Goal: Information Seeking & Learning: Learn about a topic

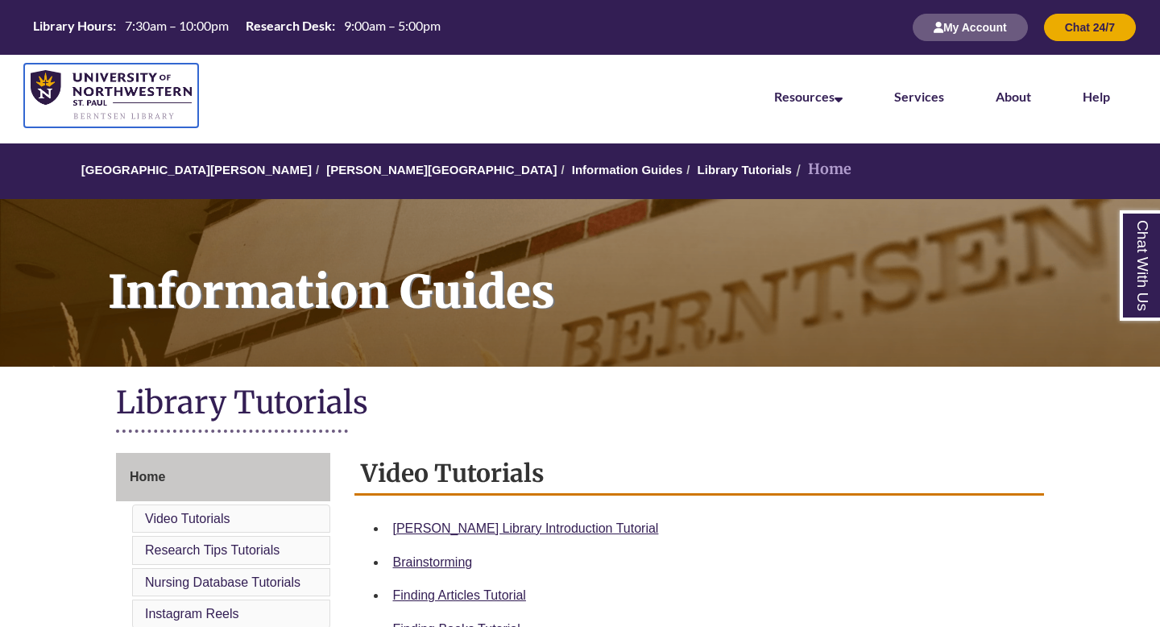
click at [43, 89] on img at bounding box center [111, 95] width 161 height 51
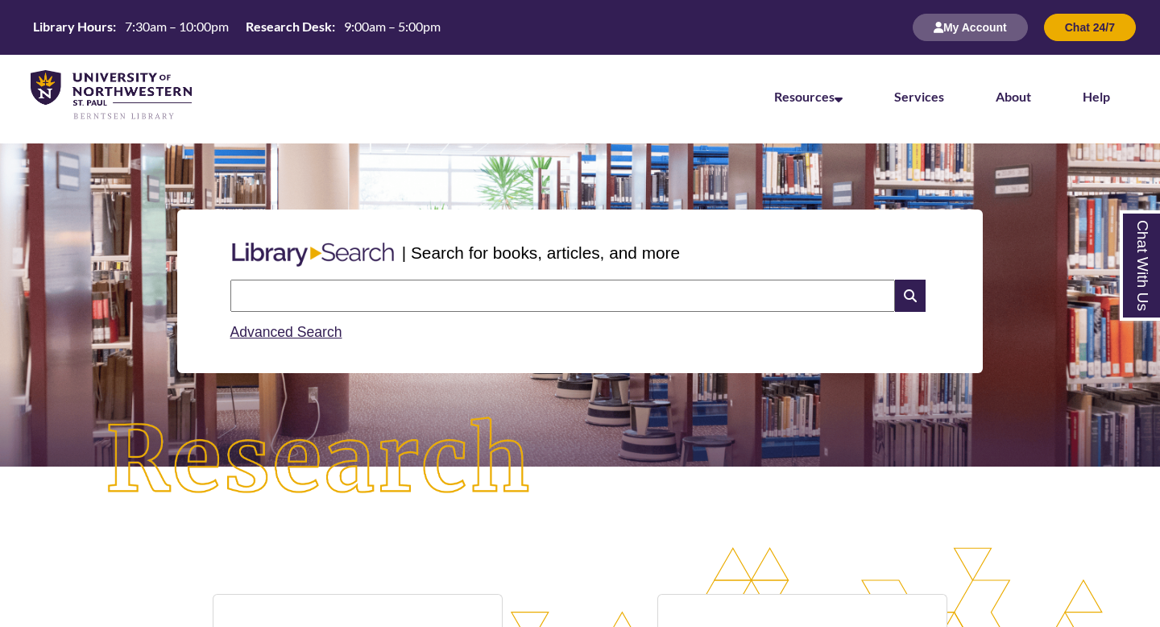
click at [331, 302] on input "text" at bounding box center [562, 296] width 665 height 32
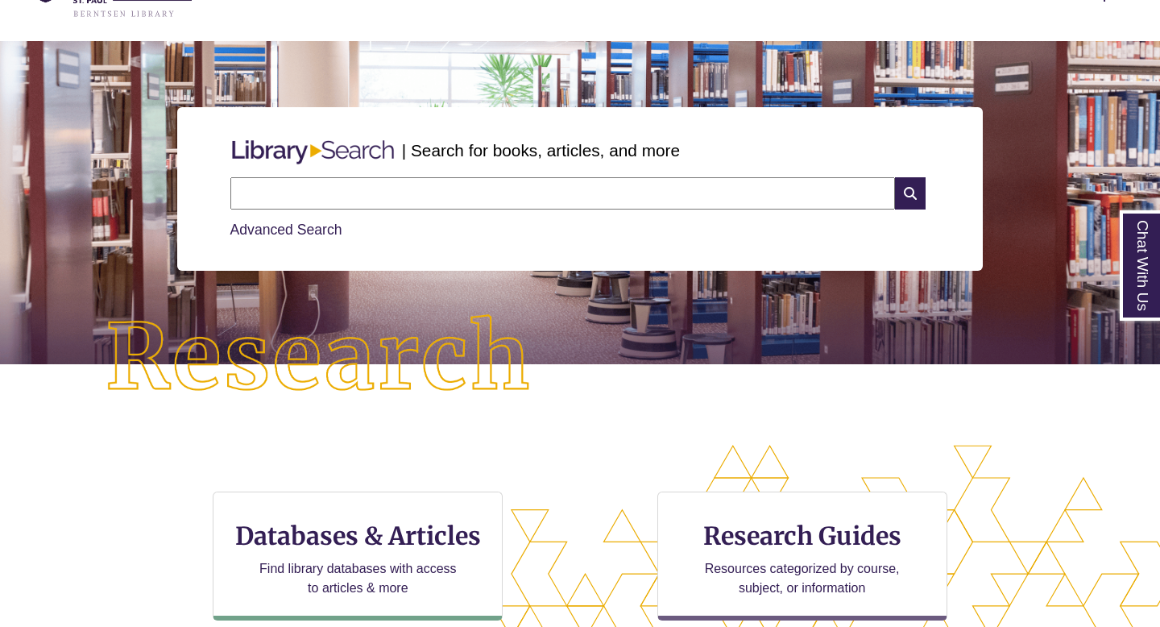
scroll to position [153, 0]
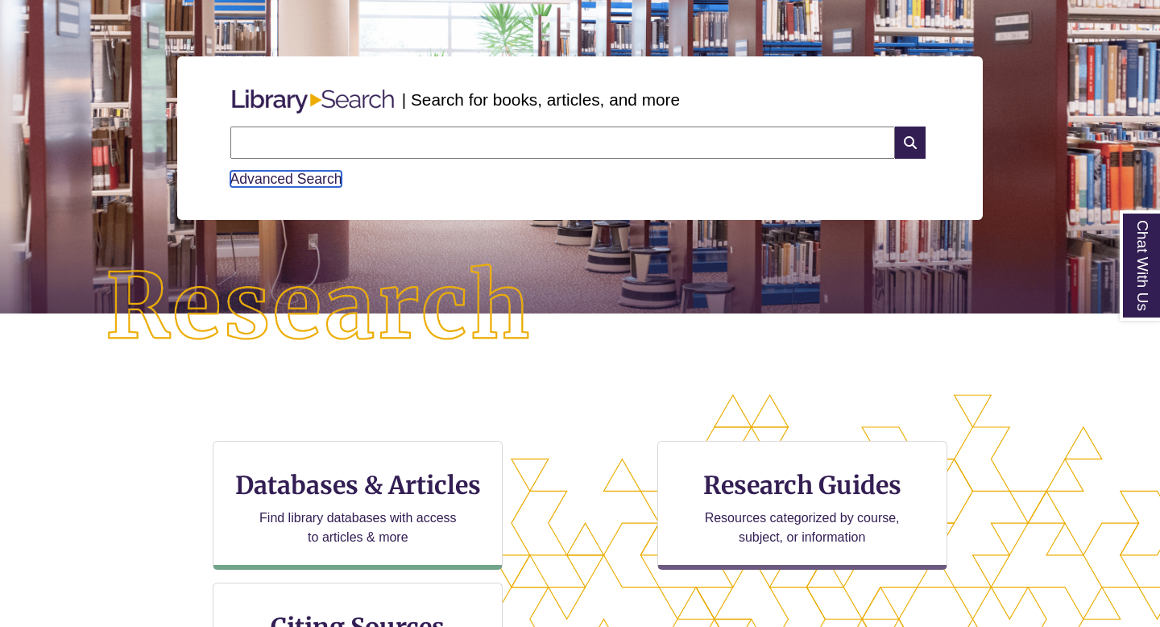
click at [296, 178] on link "Advanced Search" at bounding box center [286, 179] width 112 height 16
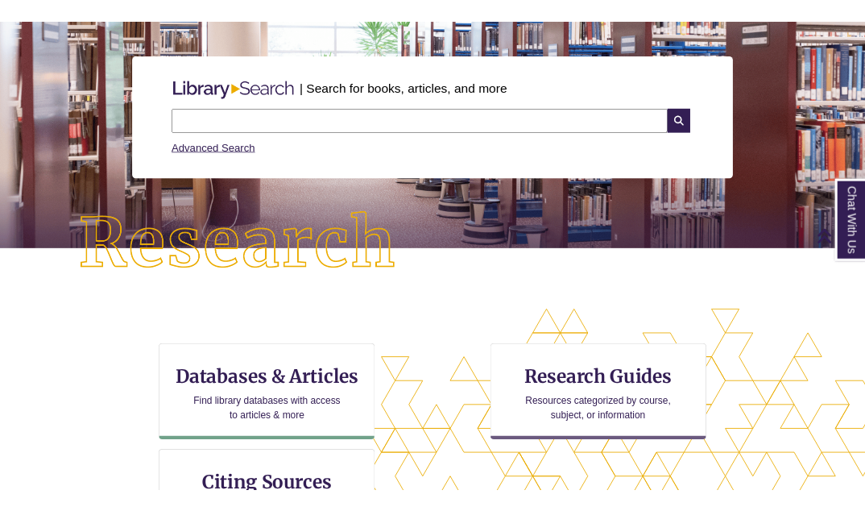
scroll to position [35, 0]
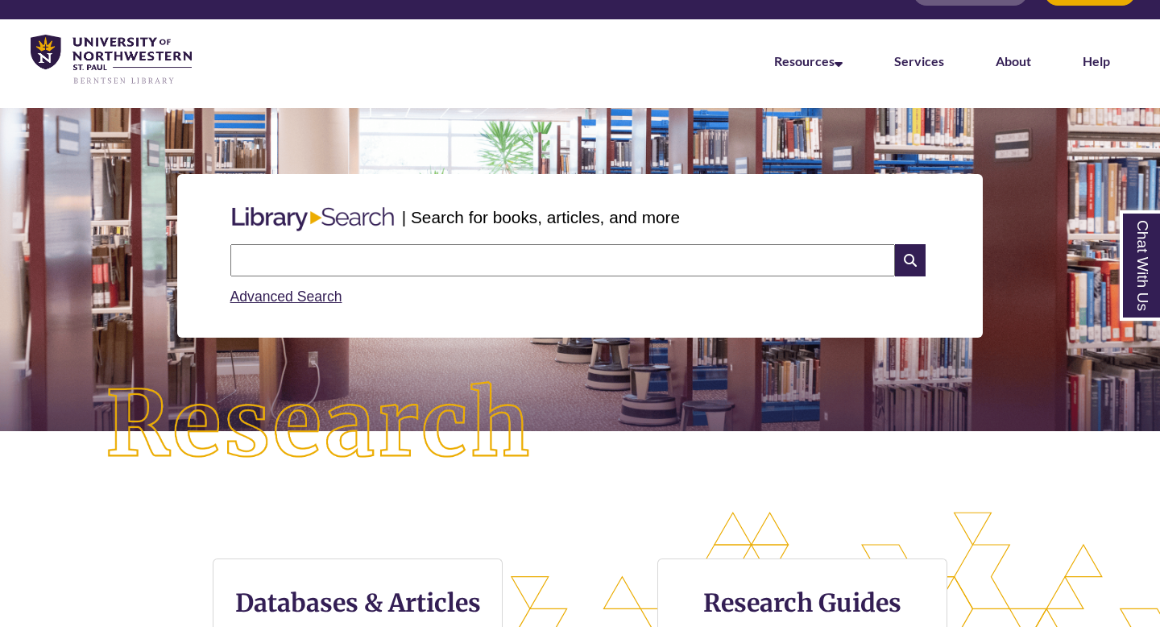
click at [613, 254] on input "text" at bounding box center [562, 260] width 665 height 32
type input "**********"
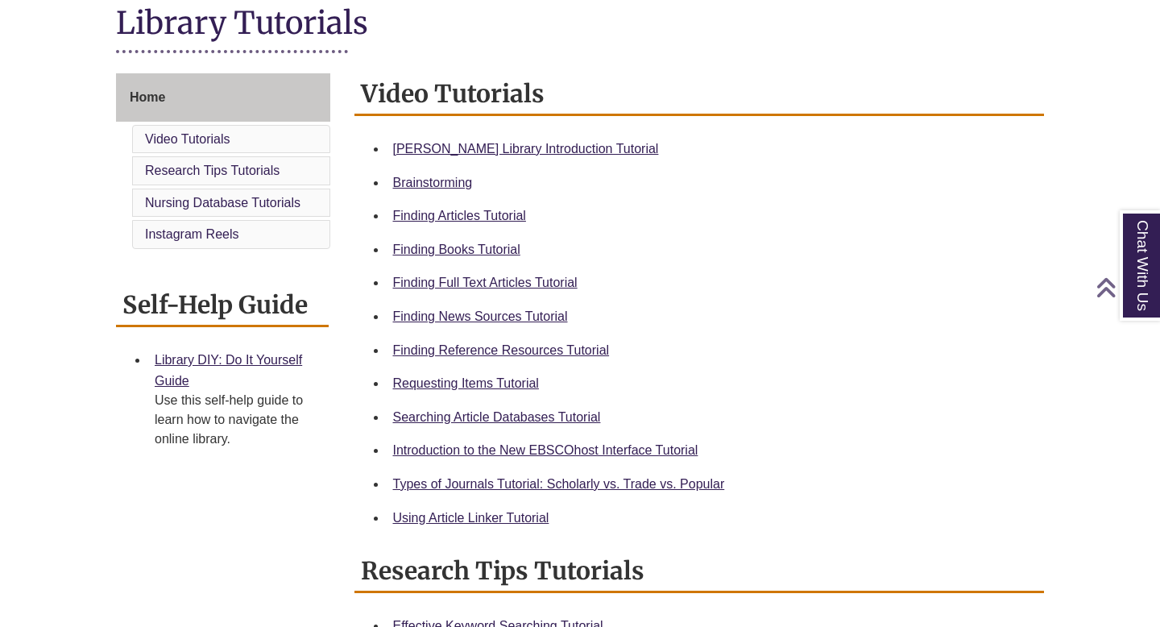
scroll to position [393, 0]
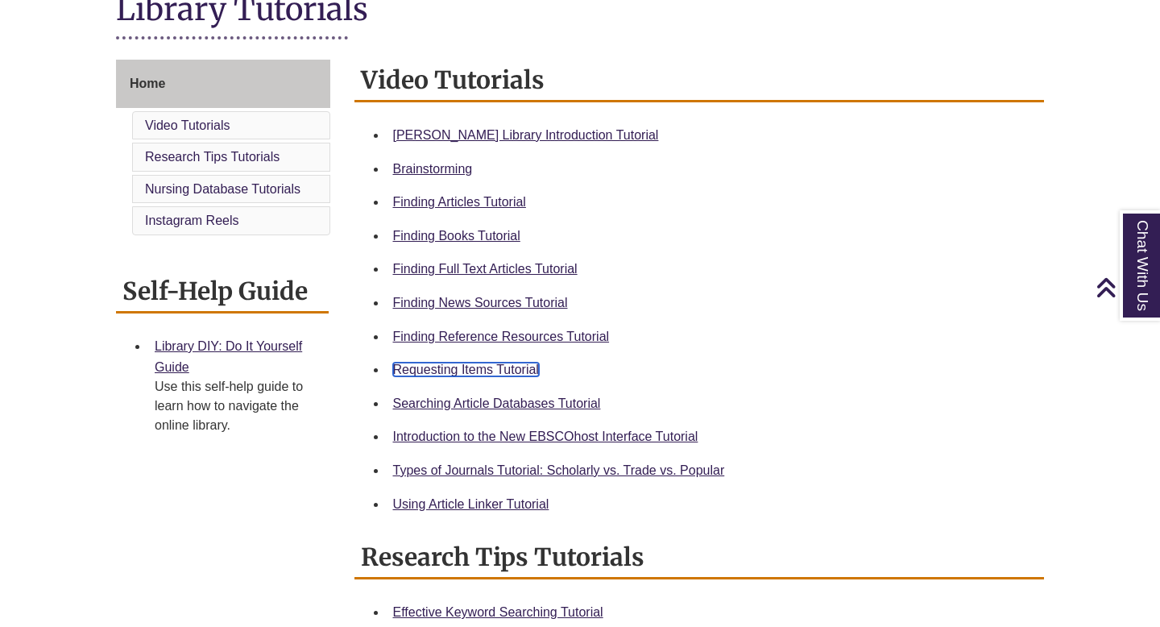
click at [479, 367] on link "Requesting Items Tutorial" at bounding box center [466, 369] width 146 height 14
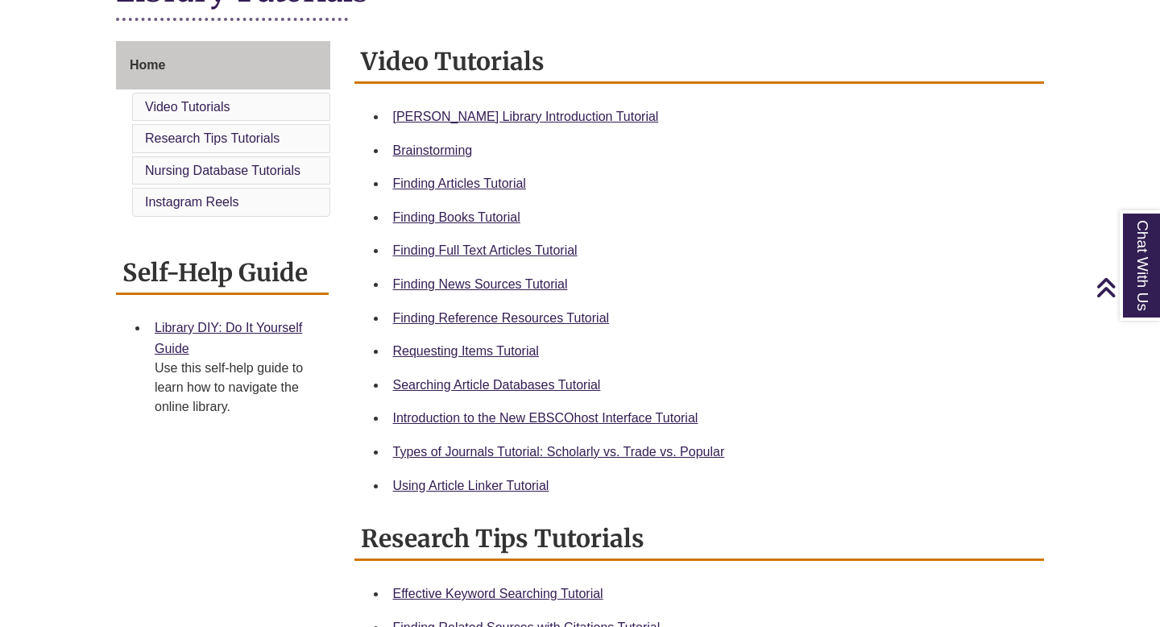
drag, startPoint x: 389, startPoint y: 191, endPoint x: 380, endPoint y: 190, distance: 8.9
click at [388, 191] on li "Finding Articles Tutorial" at bounding box center [713, 184] width 652 height 34
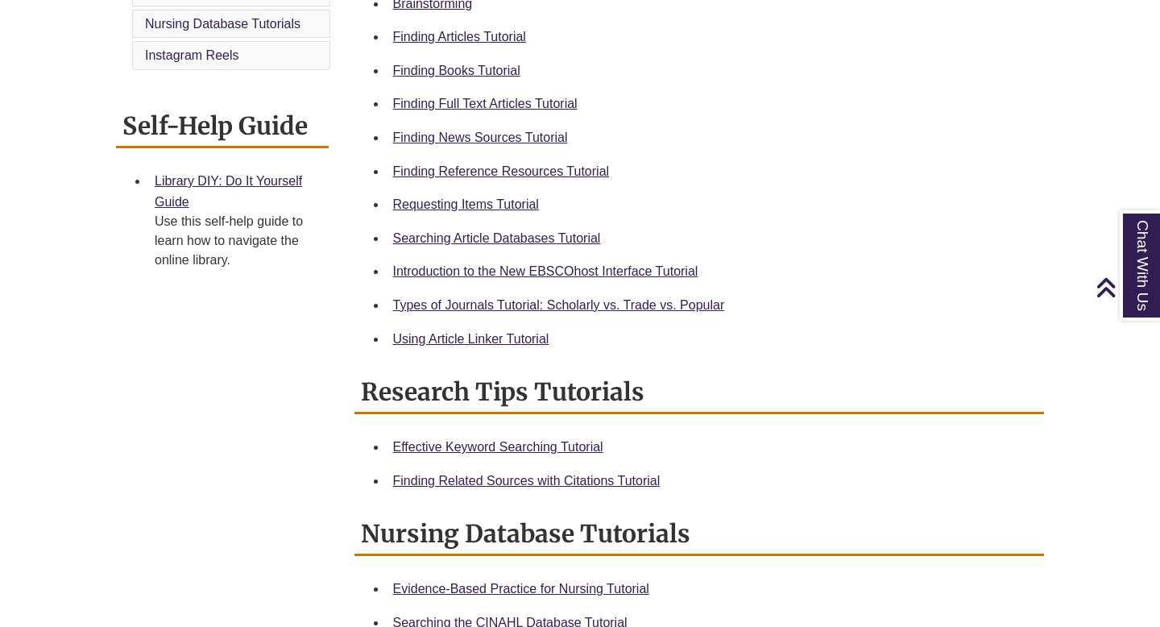
scroll to position [544, 0]
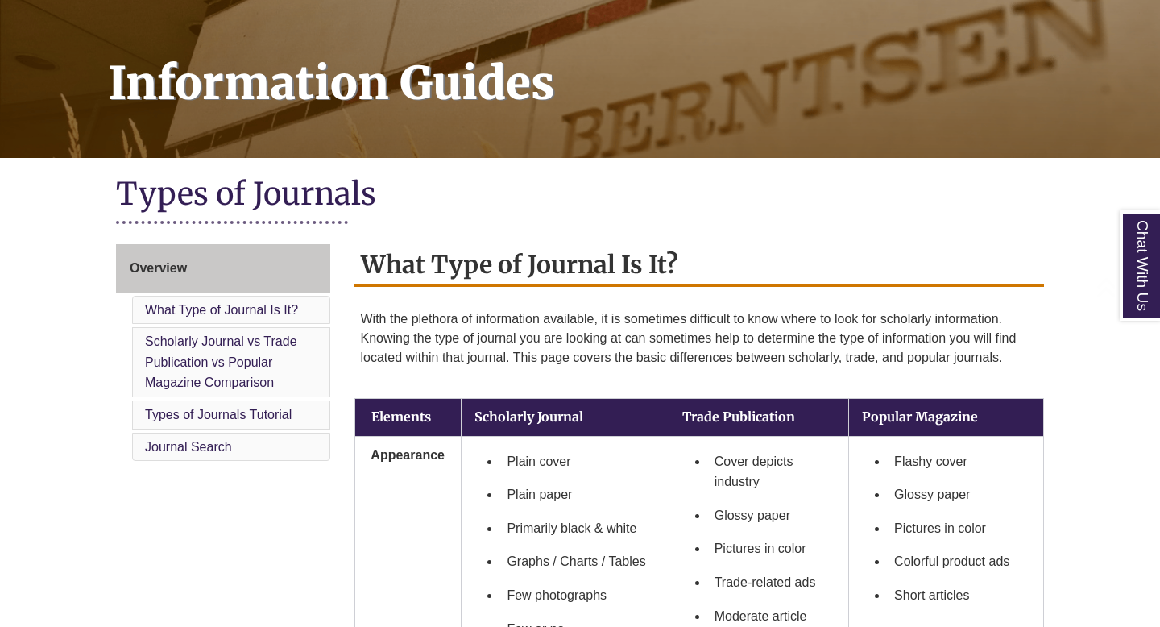
scroll to position [211, 0]
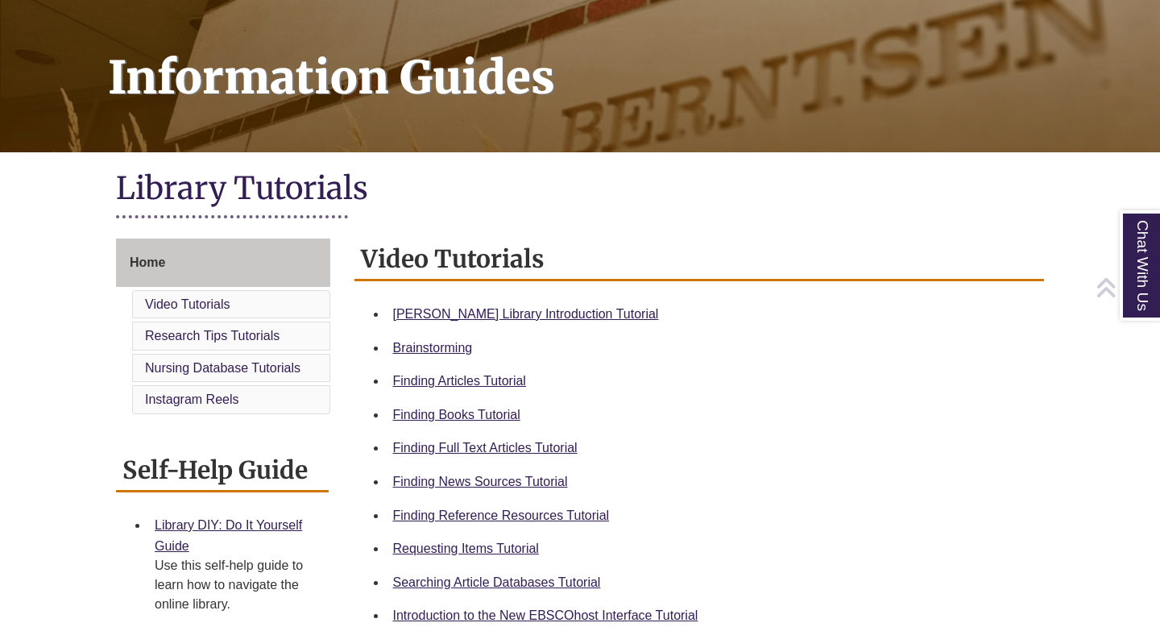
scroll to position [213, 0]
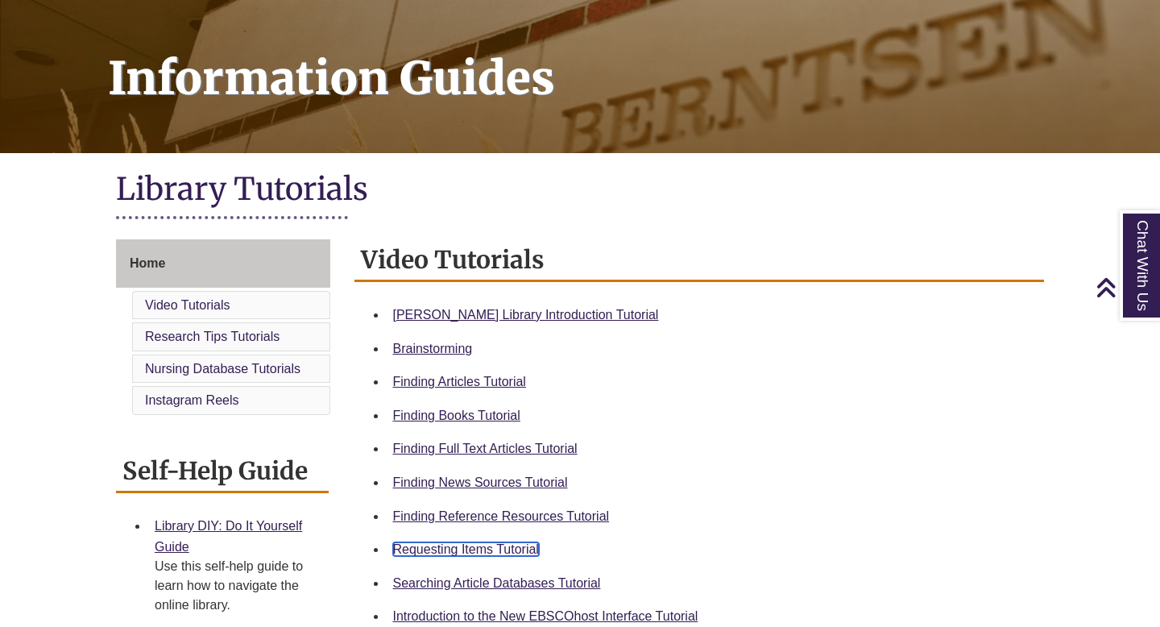
click at [496, 545] on link "Requesting Items Tutorial" at bounding box center [466, 549] width 146 height 14
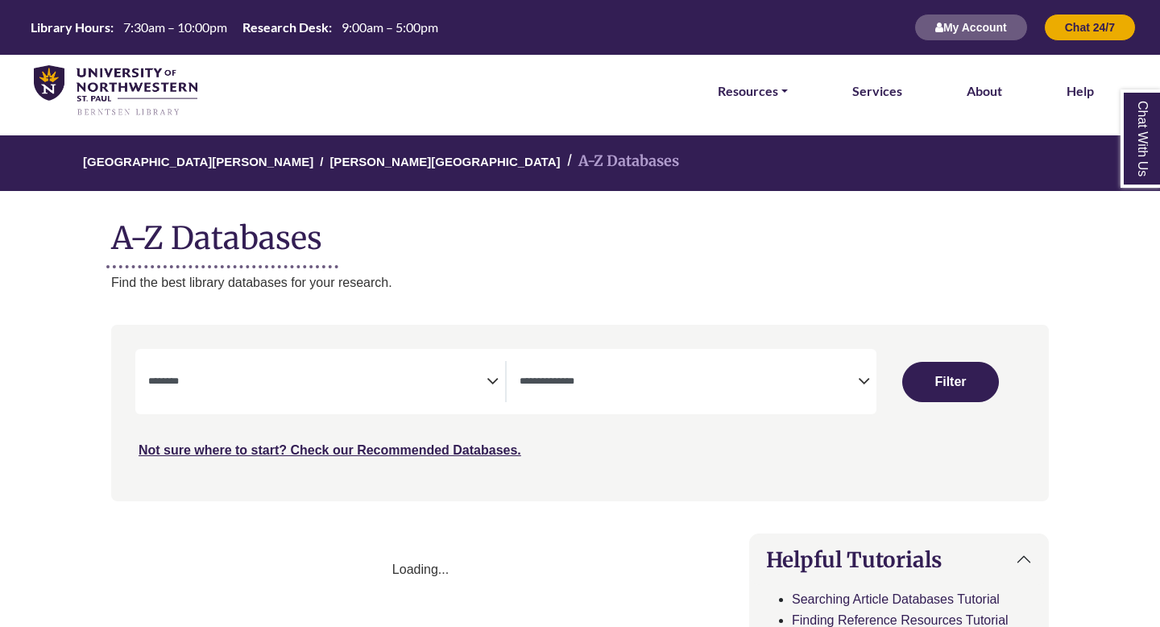
select select "Database Subject Filter"
select select "Database Types Filter"
select select "Database Subject Filter"
select select "Database Types Filter"
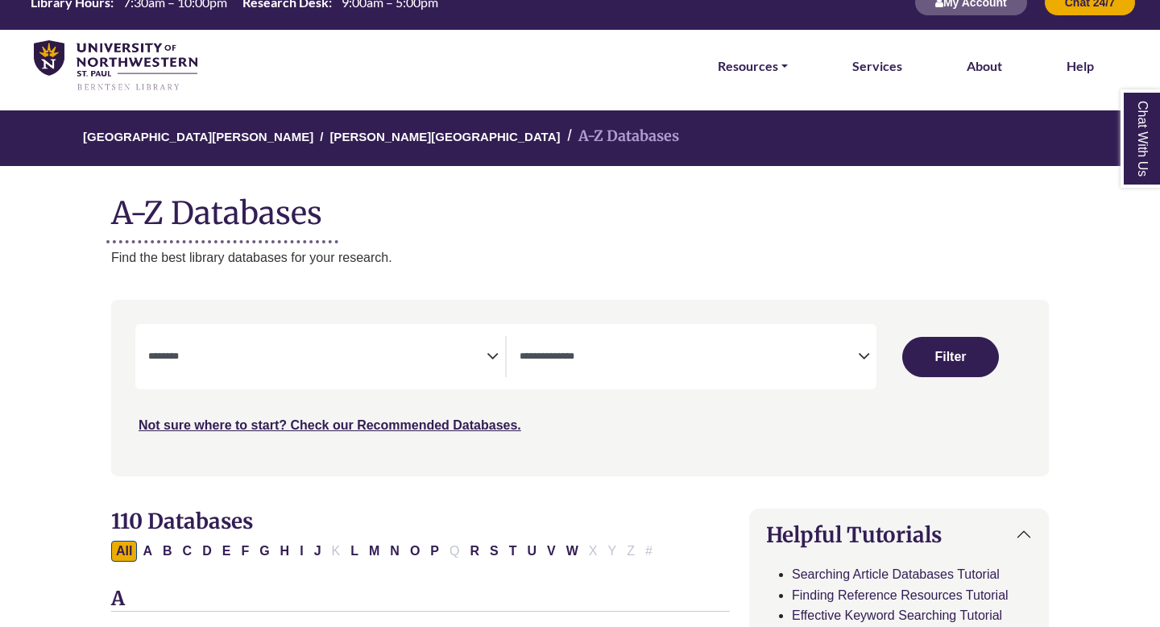
scroll to position [53, 0]
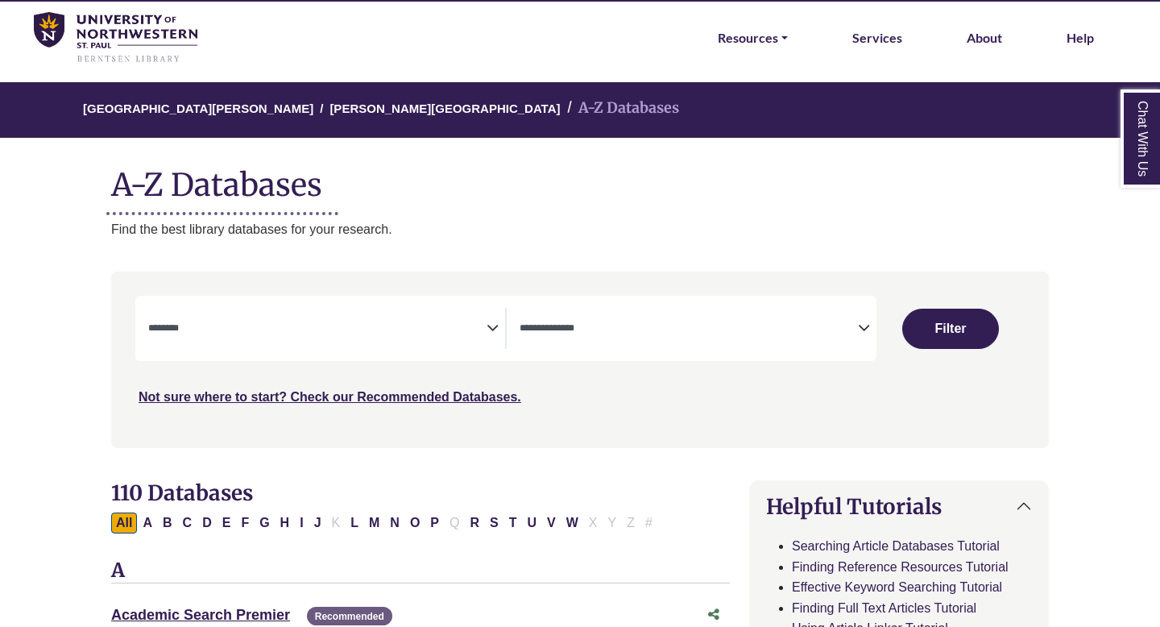
click at [482, 61] on div "Resources FIND RESOURCES Library Search Databases & Articles Interlibrary Loan …" at bounding box center [668, 38] width 916 height 72
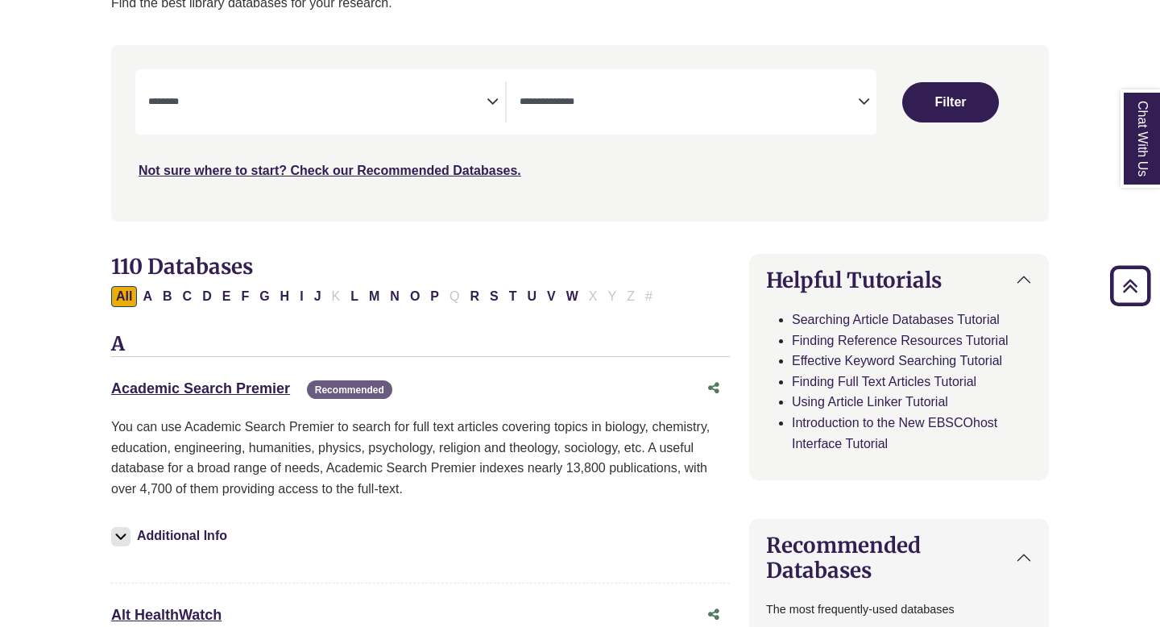
scroll to position [278, 0]
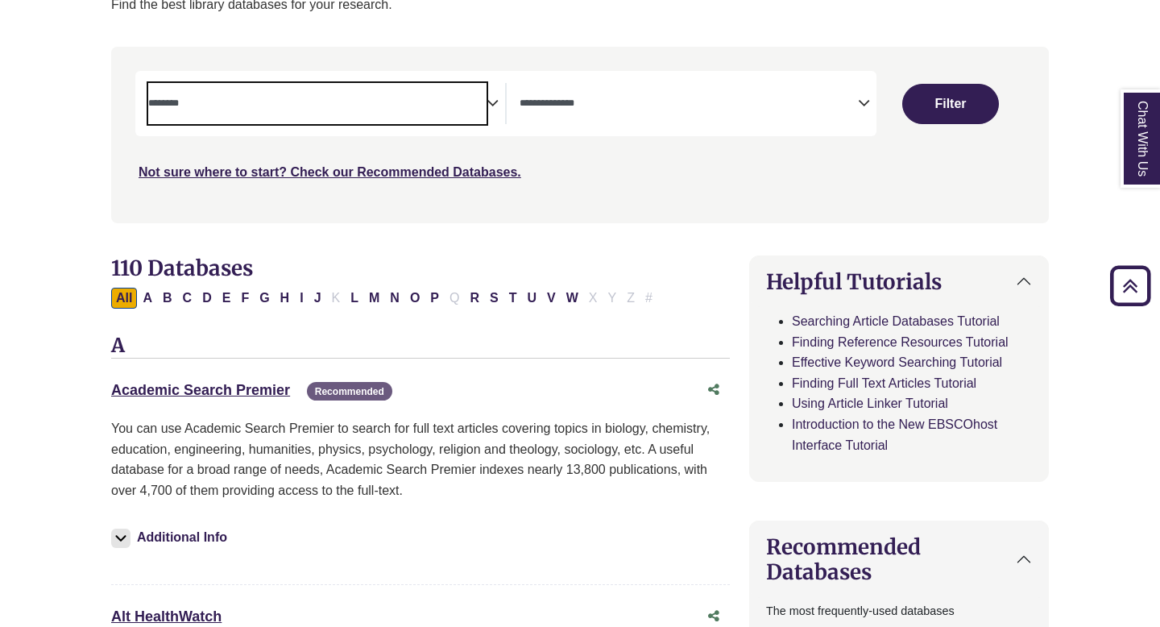
click at [331, 120] on span "Search filters" at bounding box center [317, 103] width 338 height 41
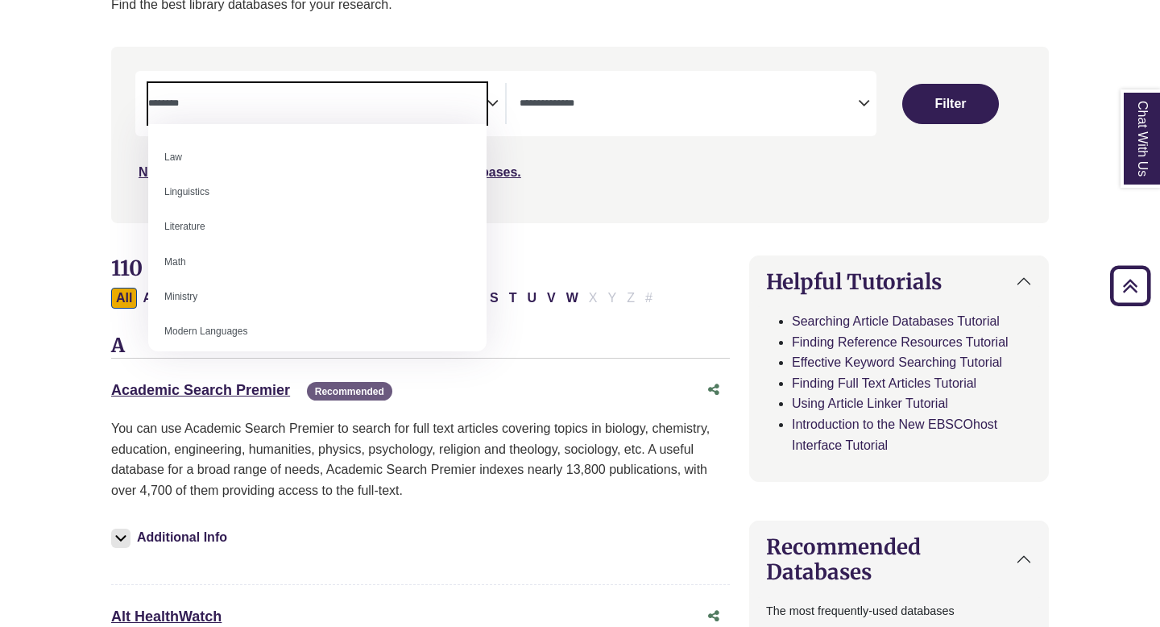
scroll to position [876, 0]
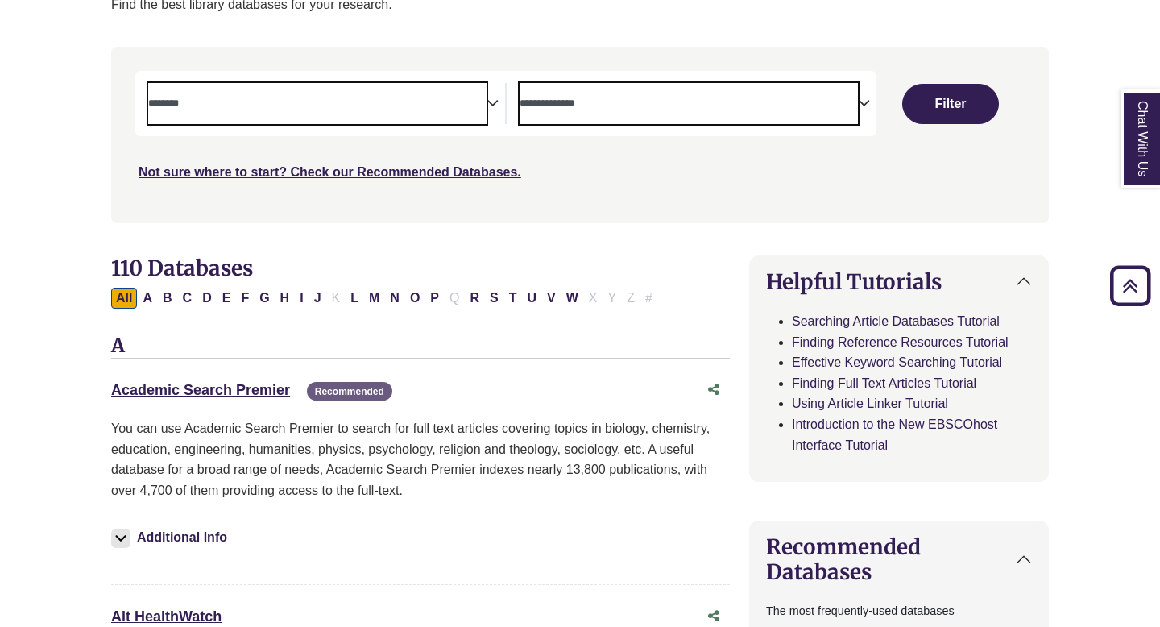
click at [547, 109] on textarea "Search" at bounding box center [689, 104] width 338 height 13
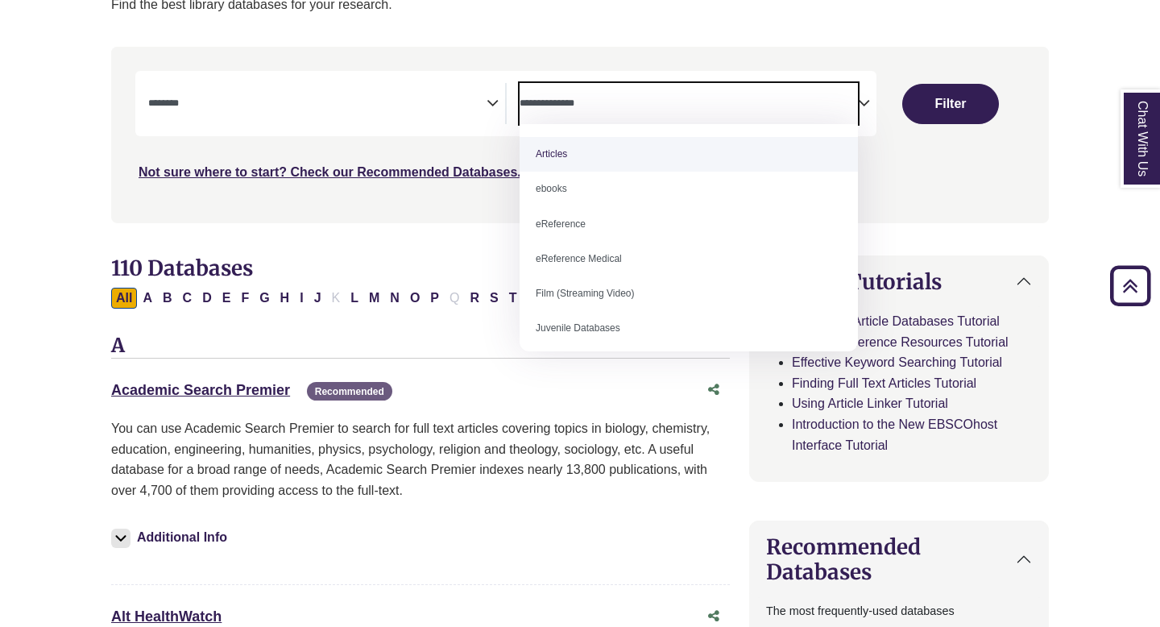
click at [348, 89] on span "Search filters" at bounding box center [317, 103] width 338 height 41
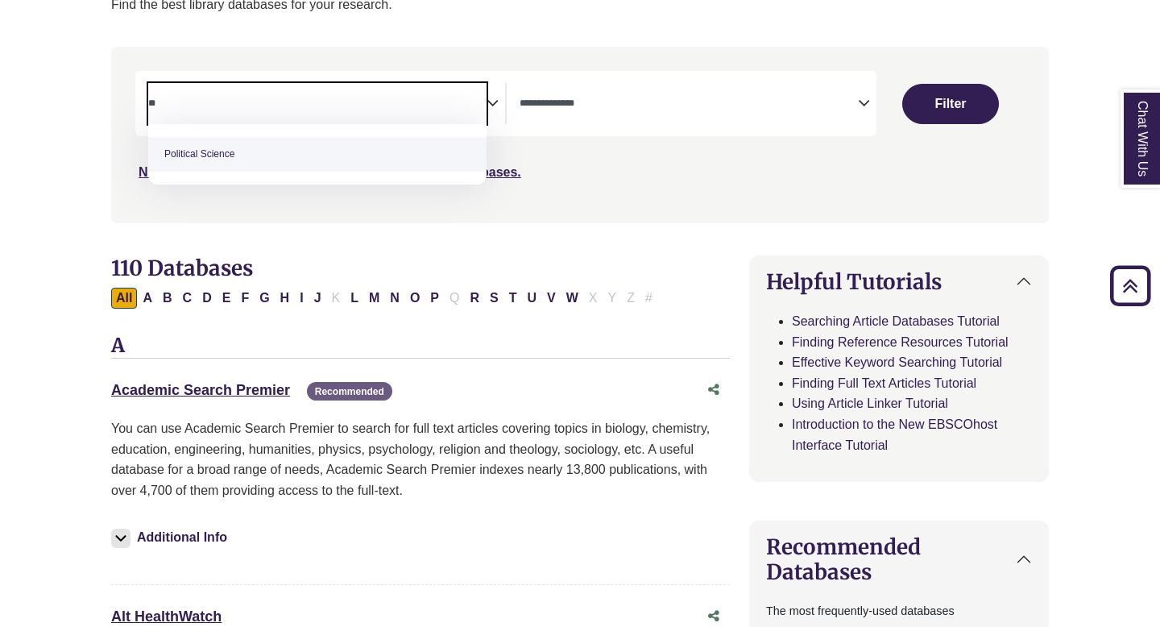
type textarea "**"
click at [216, 136] on span "Political Science" at bounding box center [317, 154] width 338 height 60
select select "******"
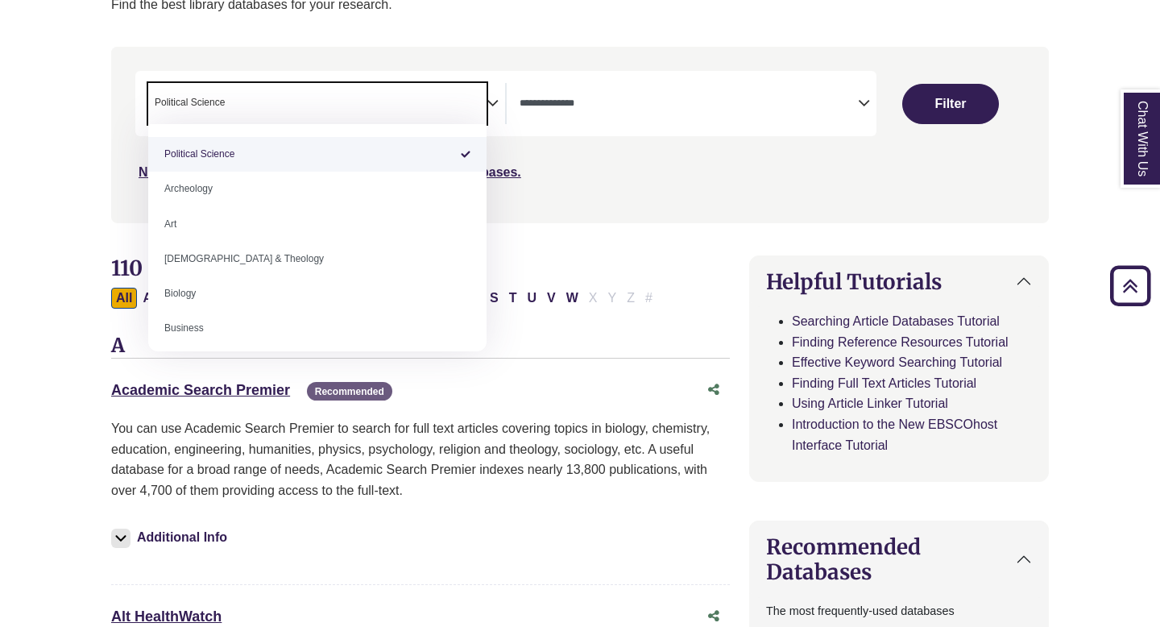
click at [410, 501] on div "Recommended You can use Academic Search Premier to search for full text article…" at bounding box center [420, 493] width 619 height 150
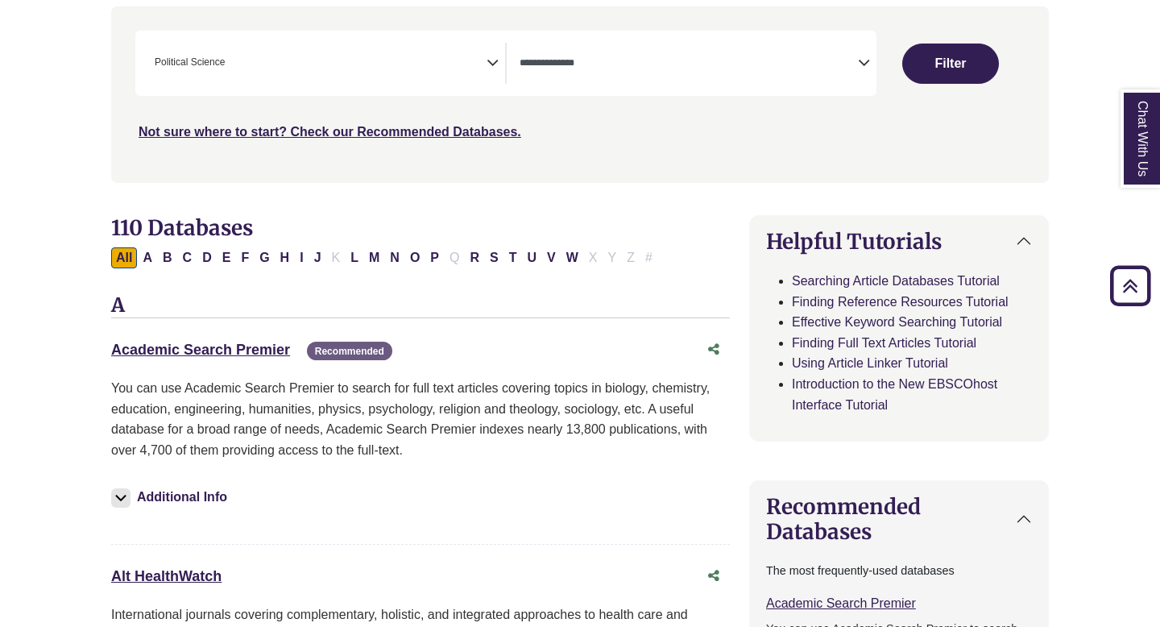
scroll to position [326, 0]
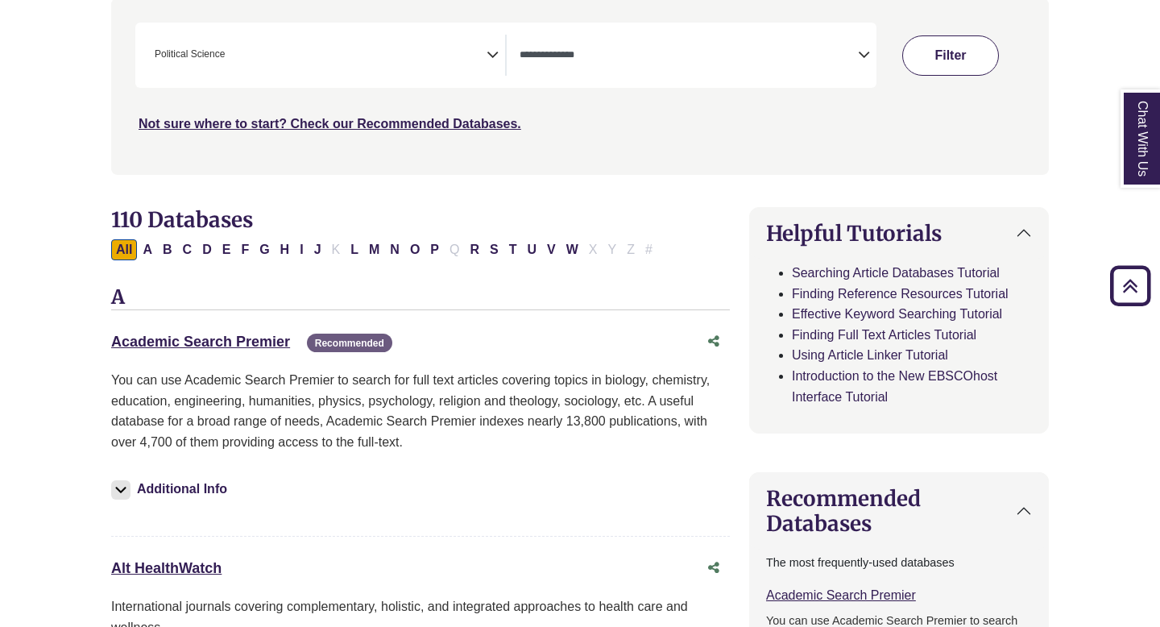
click at [957, 55] on button "Filter" at bounding box center [950, 55] width 97 height 40
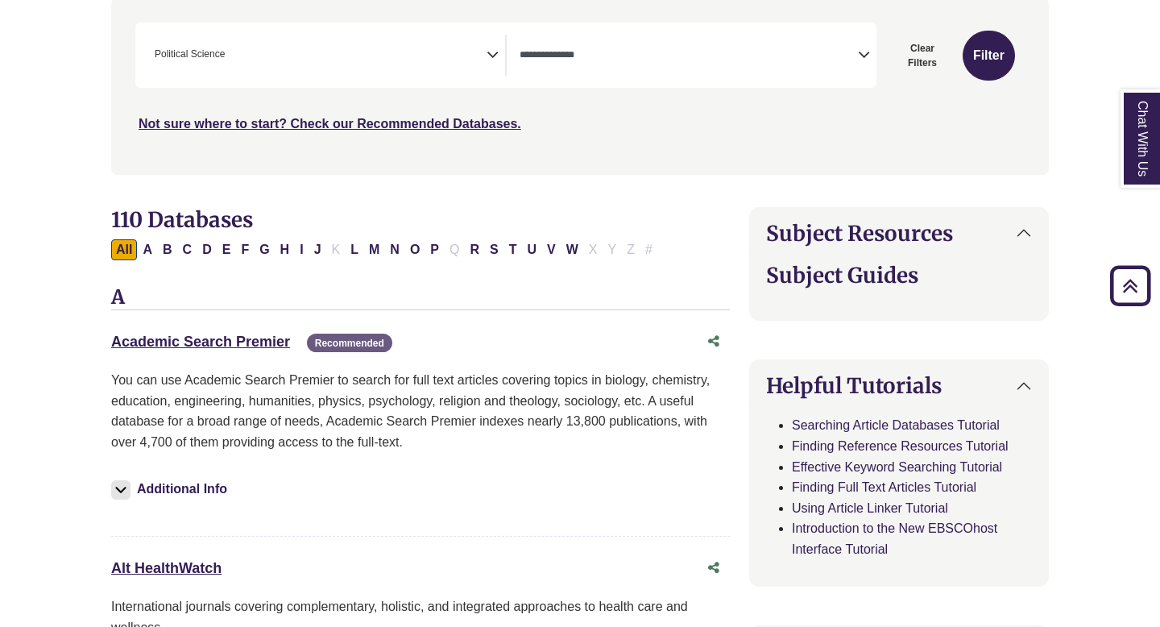
select select "Database Types Filter"
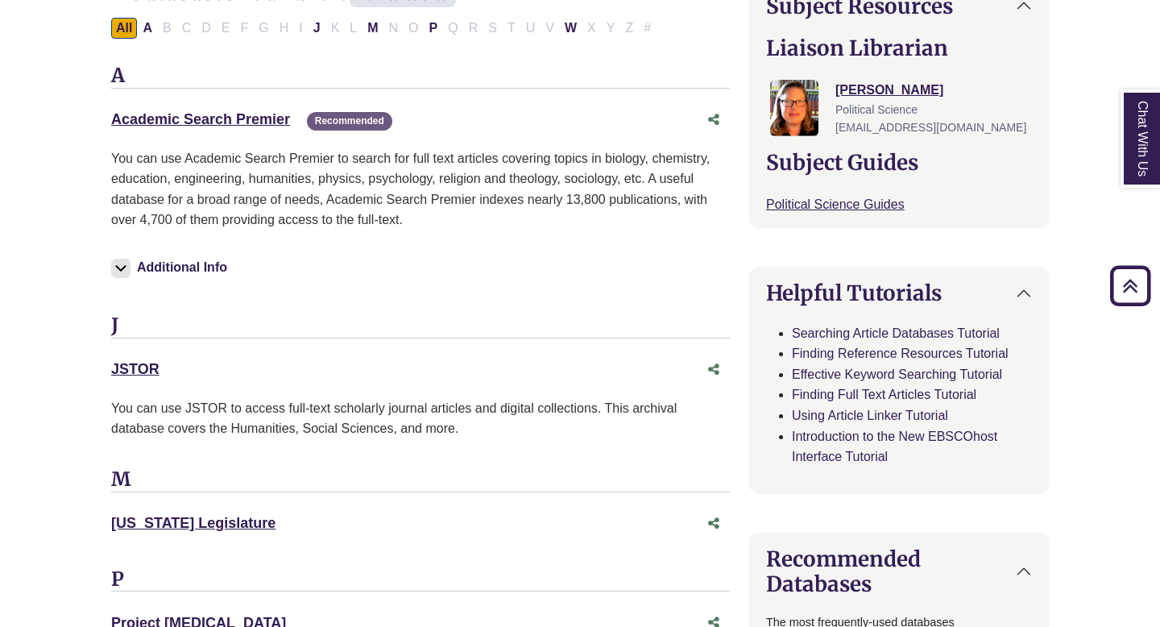
scroll to position [602, 0]
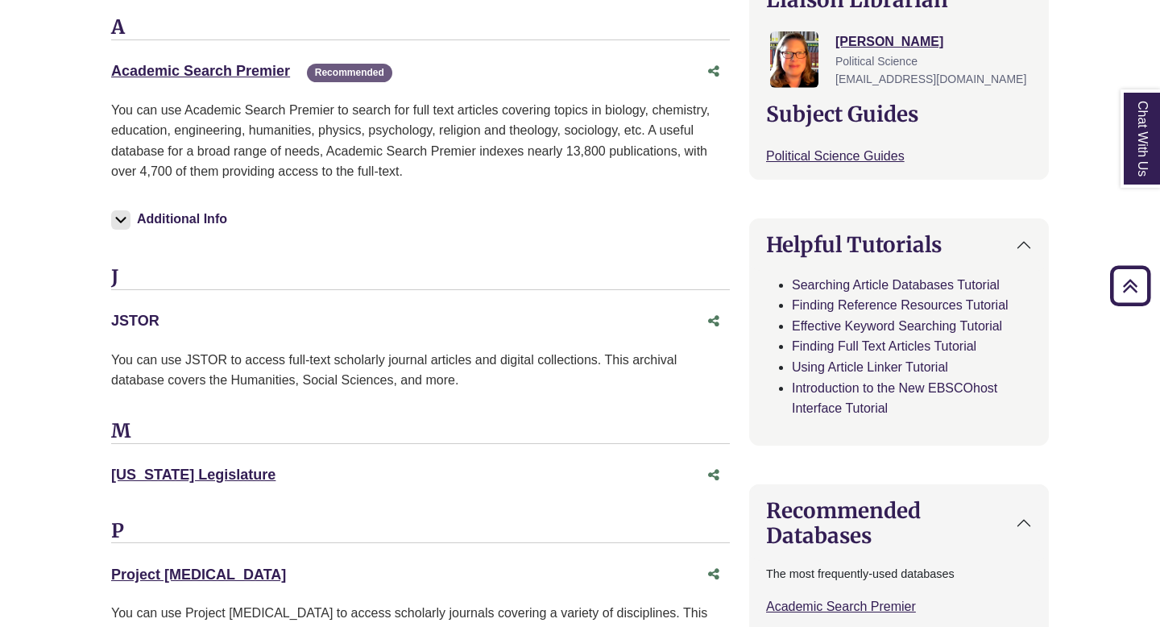
click at [147, 320] on link "JSTOR This link opens in a new window" at bounding box center [135, 321] width 48 height 16
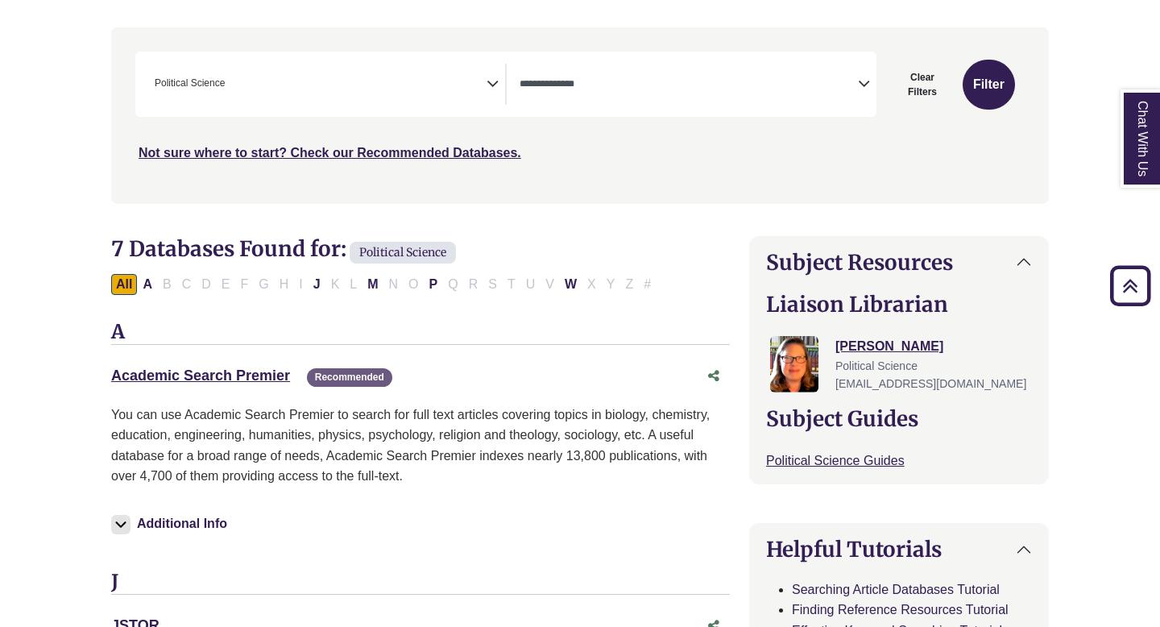
scroll to position [251, 0]
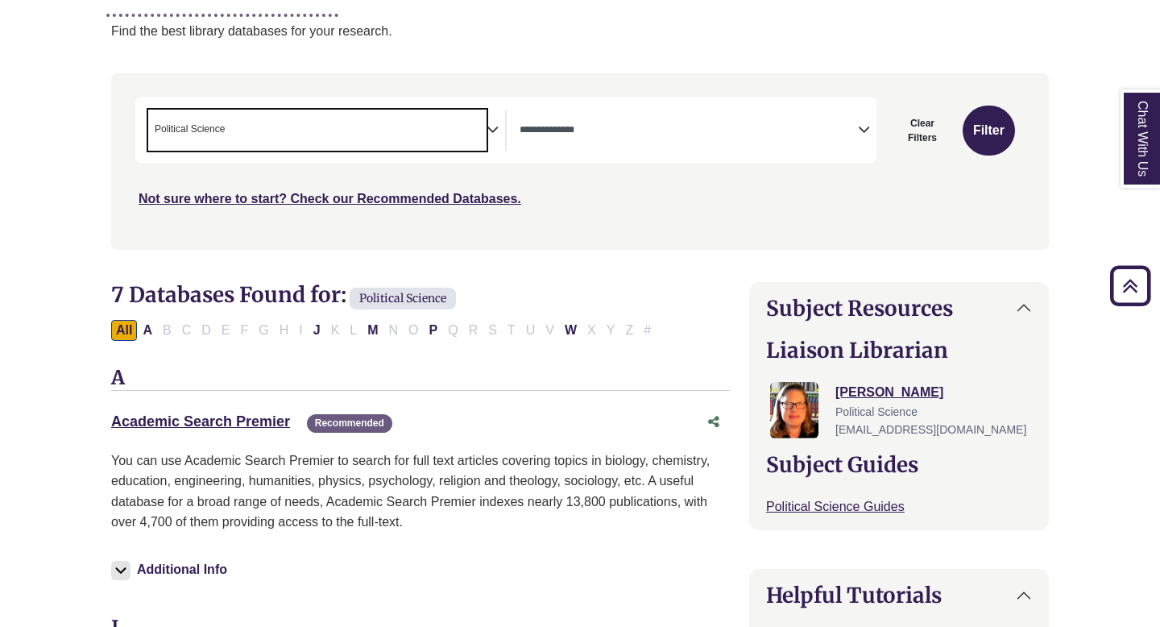
click at [265, 135] on span "× Political Science" at bounding box center [317, 130] width 338 height 41
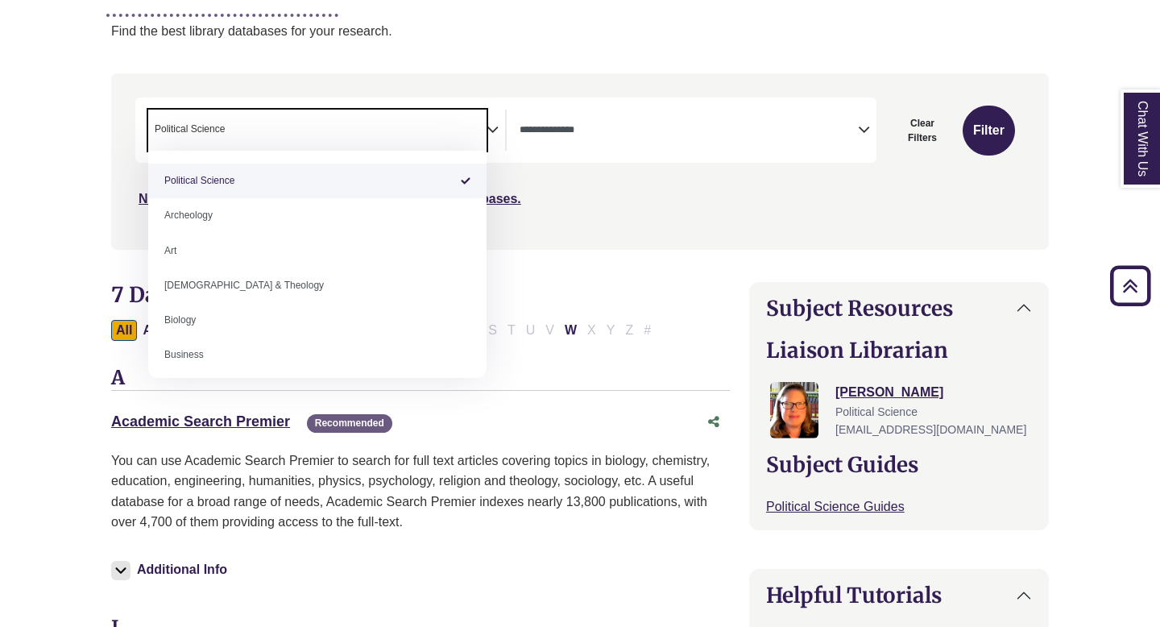
select select "Database Subject Filter"
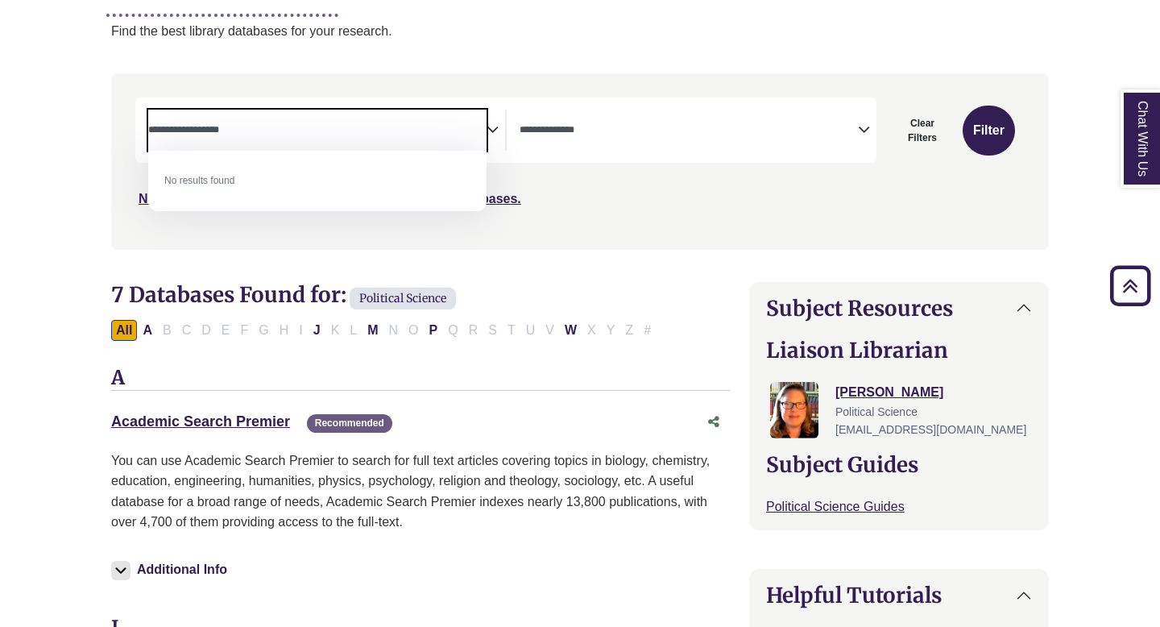
type textarea "**********"
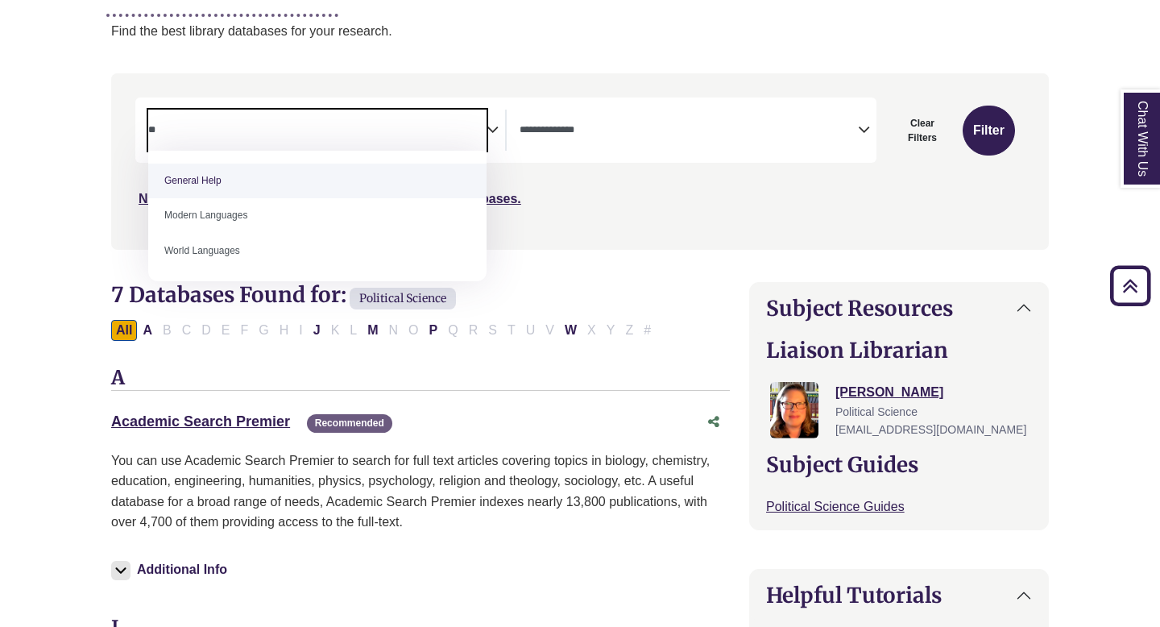
type textarea "***"
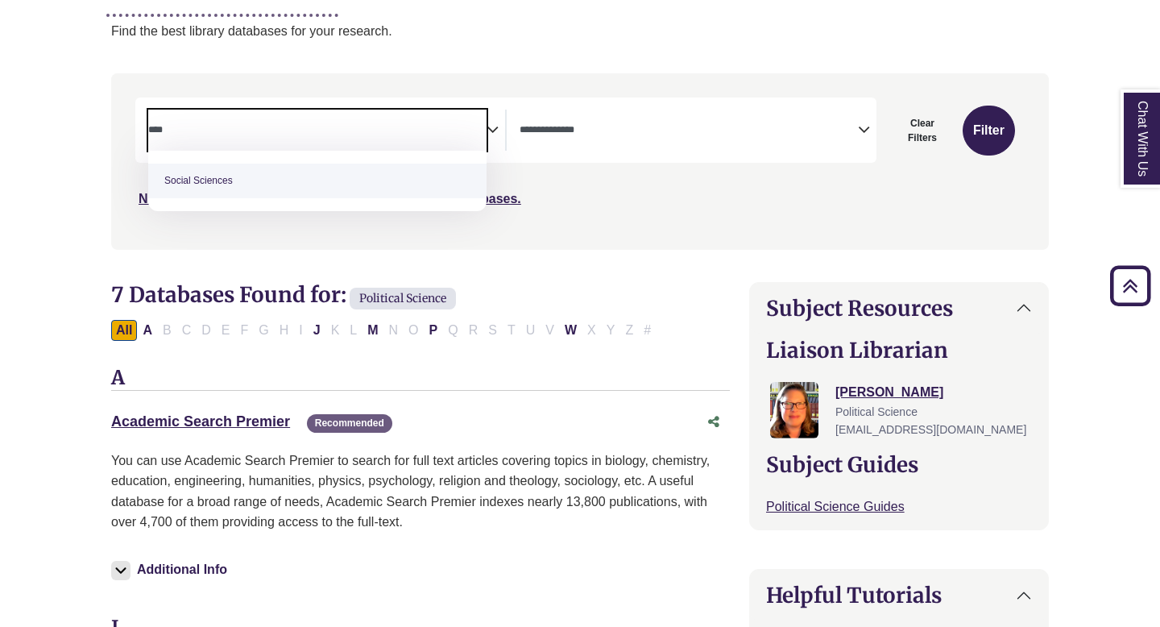
type textarea "****"
select select "******"
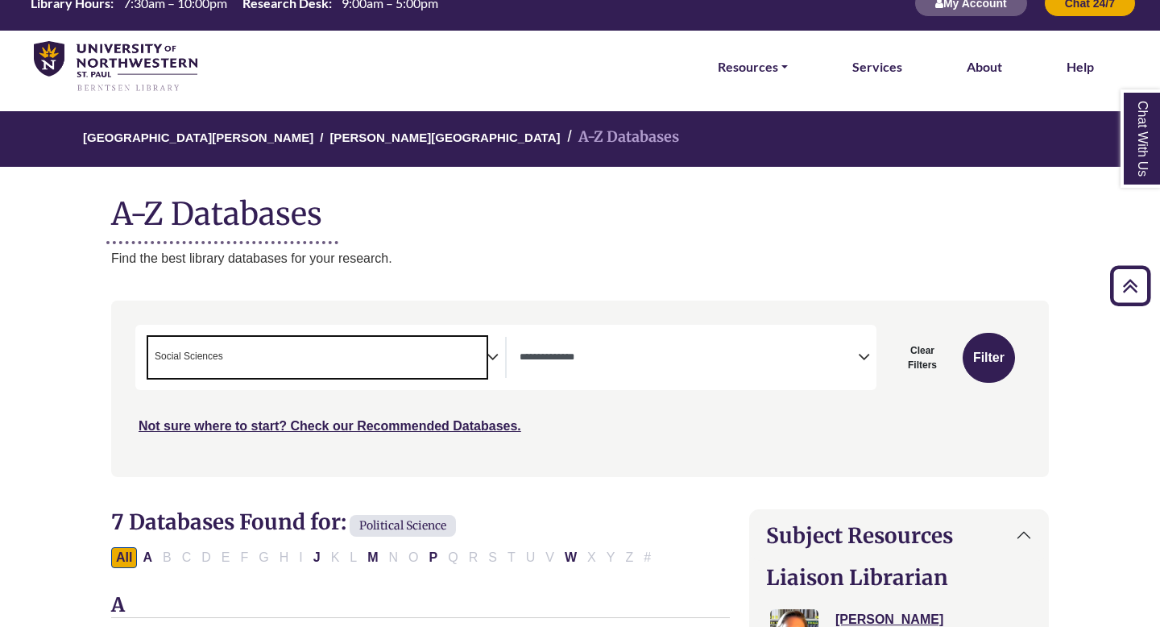
scroll to position [0, 0]
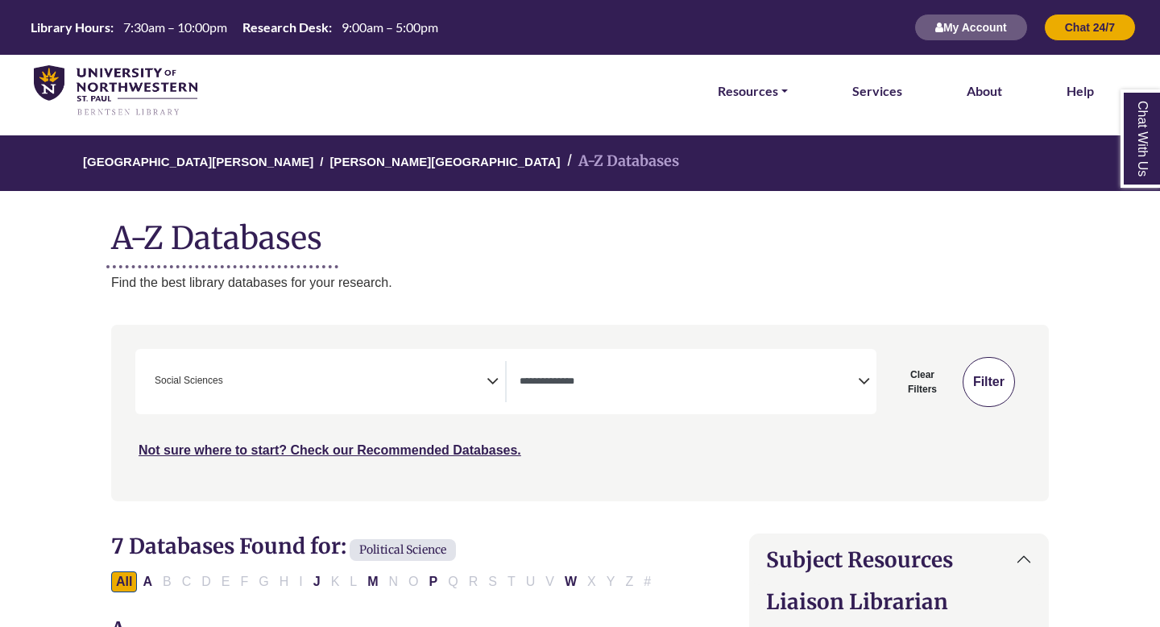
click at [977, 381] on button "Filter" at bounding box center [989, 382] width 52 height 50
select select "Database Types Filter"
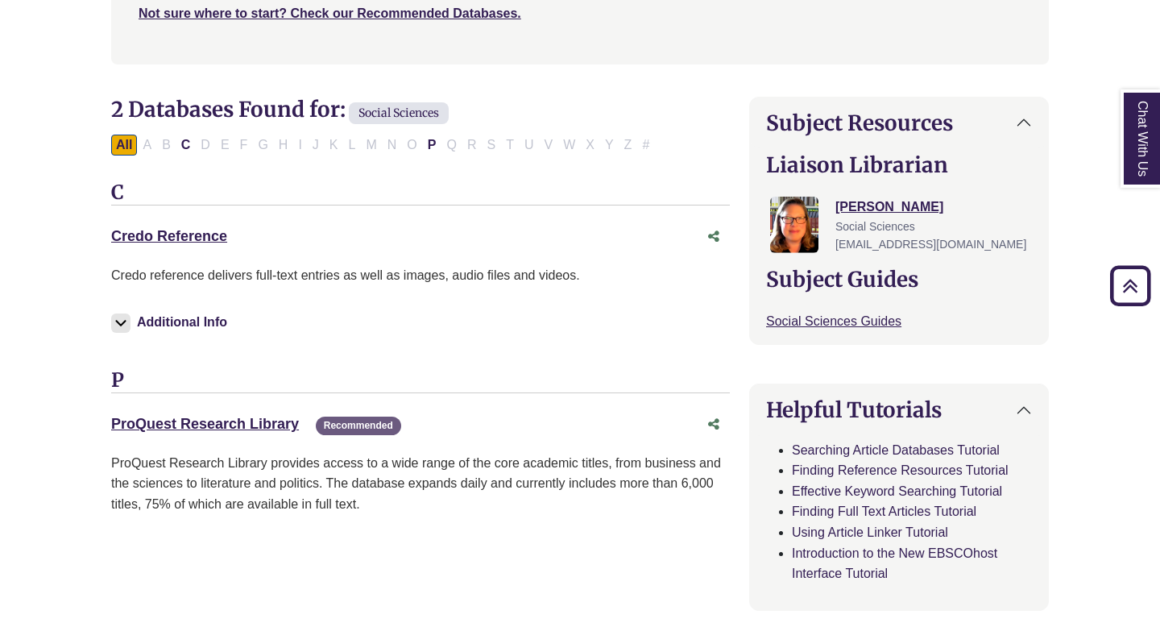
scroll to position [436, 0]
drag, startPoint x: 83, startPoint y: 229, endPoint x: 258, endPoint y: 265, distance: 178.5
copy div "Credo Reference This link opens in a new window"
drag, startPoint x: 300, startPoint y: 422, endPoint x: 97, endPoint y: 429, distance: 203.1
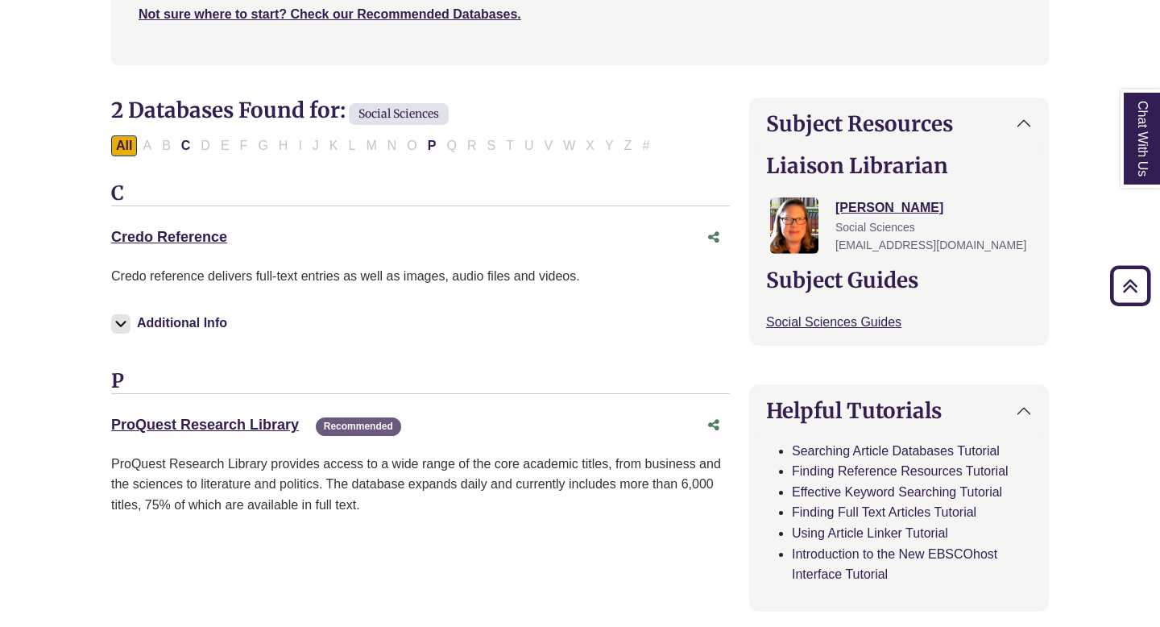
copy link "ProQuest Research Library"
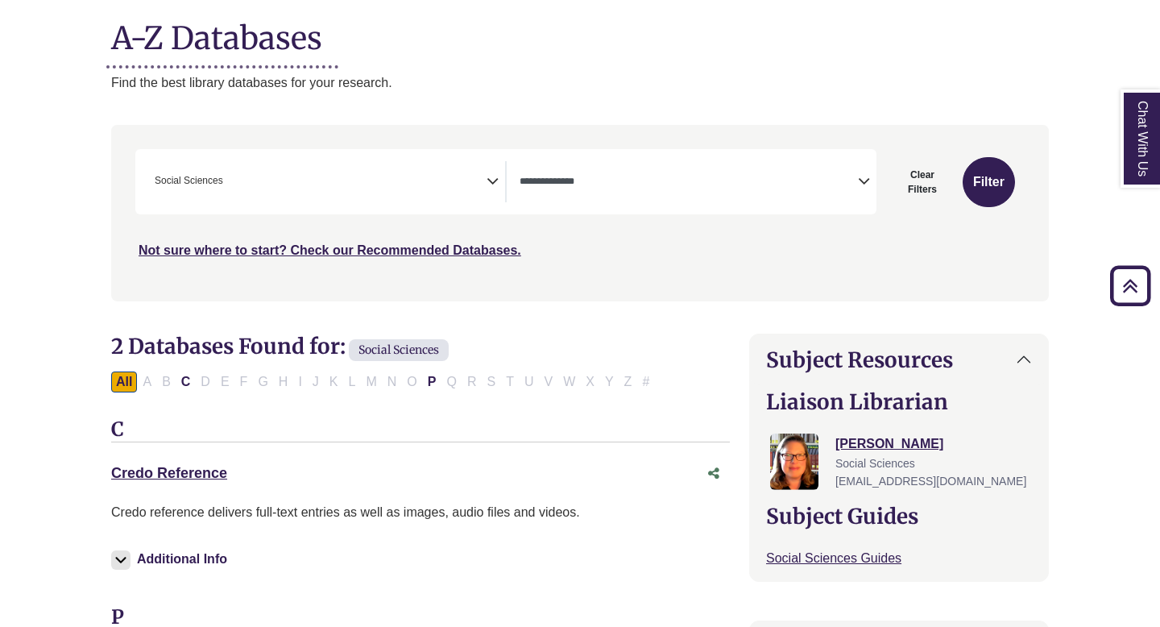
scroll to position [0, 0]
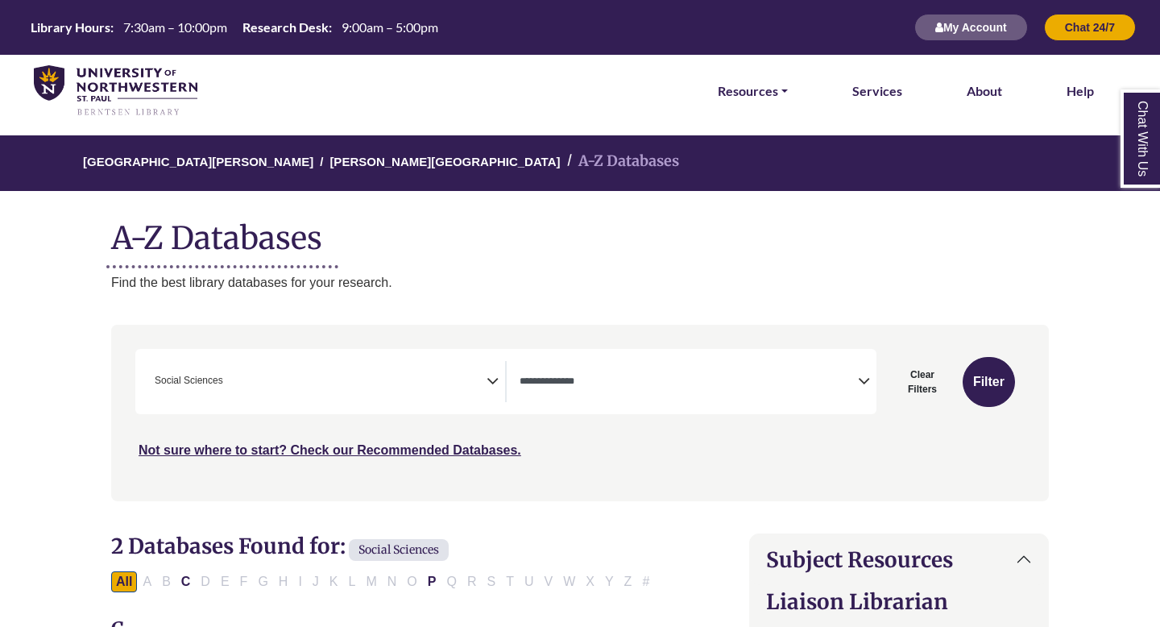
click at [140, 90] on img at bounding box center [116, 91] width 164 height 52
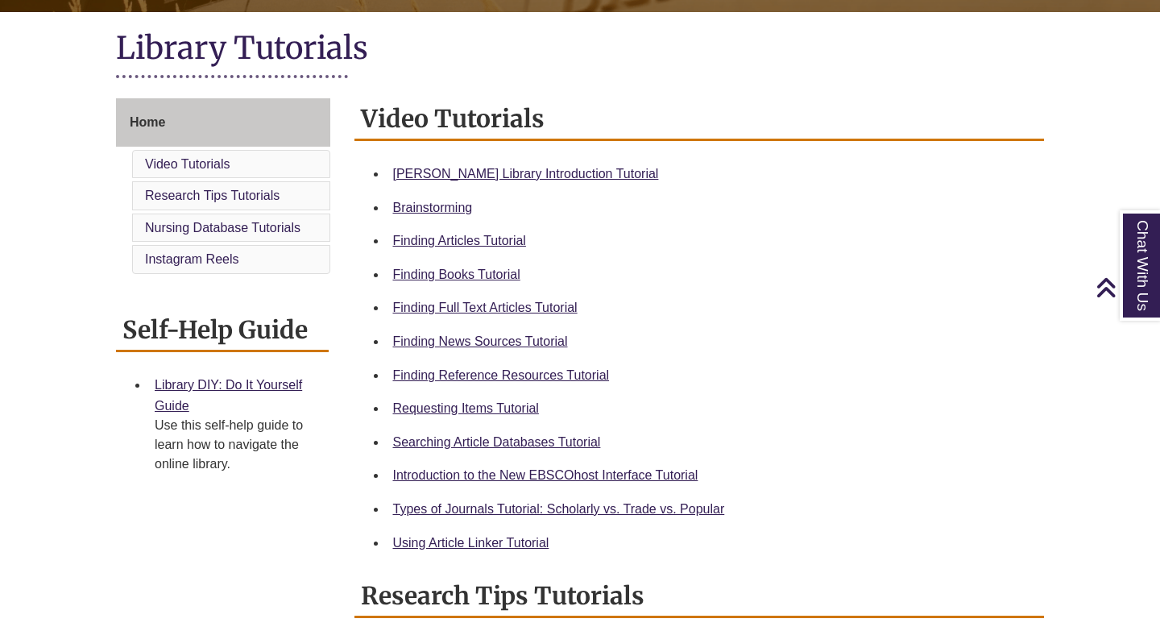
scroll to position [358, 0]
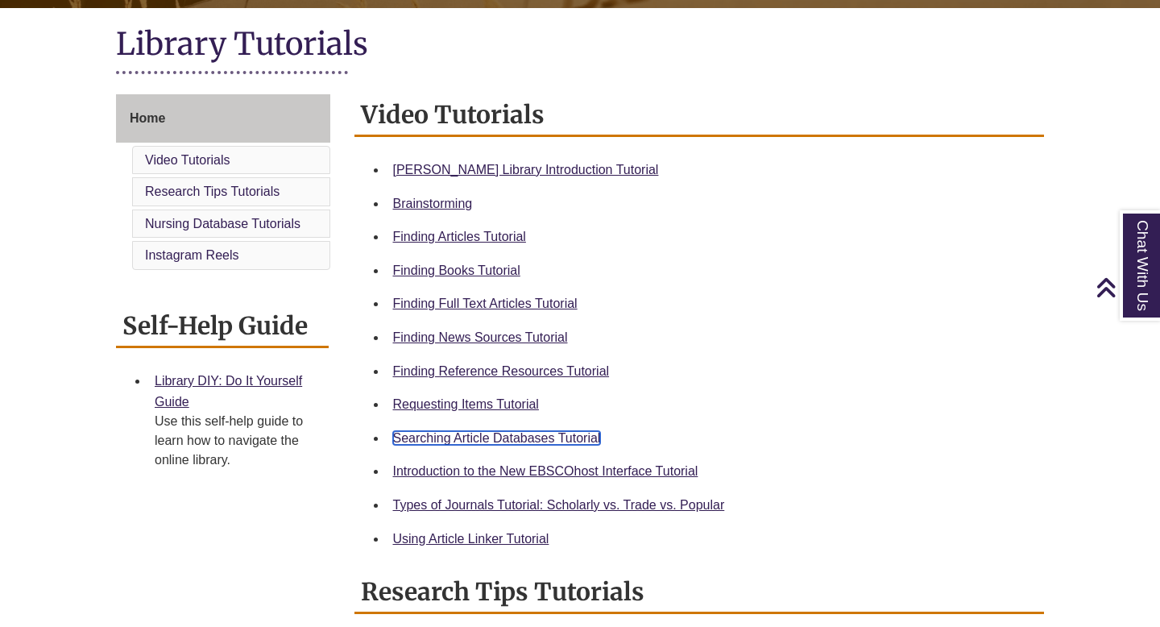
click at [464, 441] on link "Searching Article Databases Tutorial" at bounding box center [497, 438] width 208 height 14
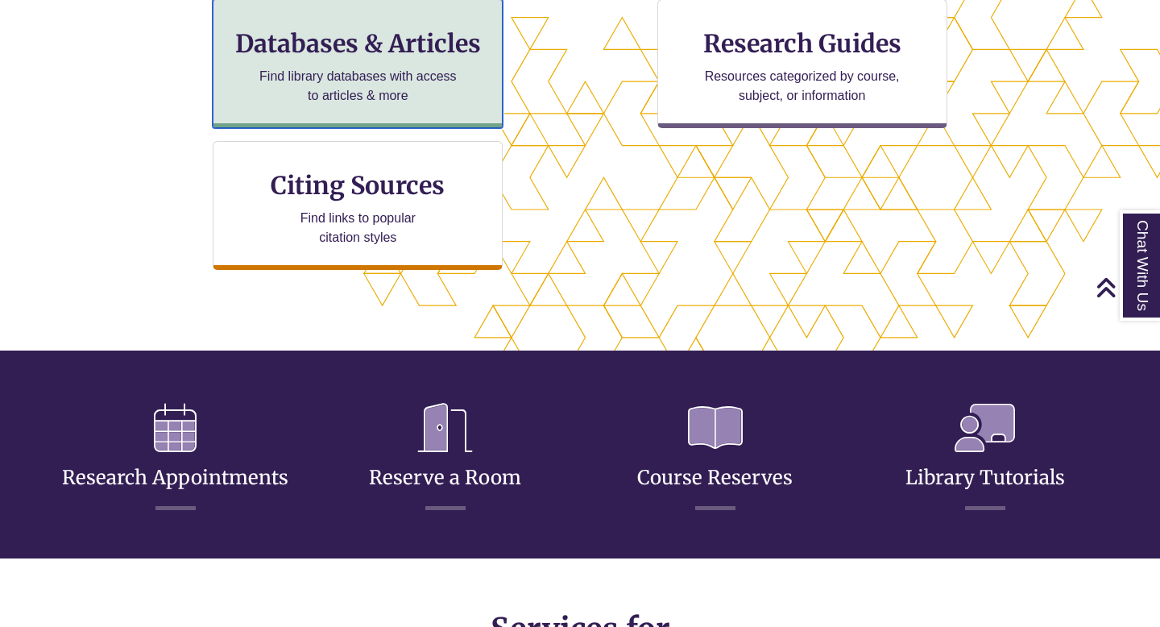
click at [332, 30] on h3 "Databases & Articles" at bounding box center [357, 43] width 263 height 31
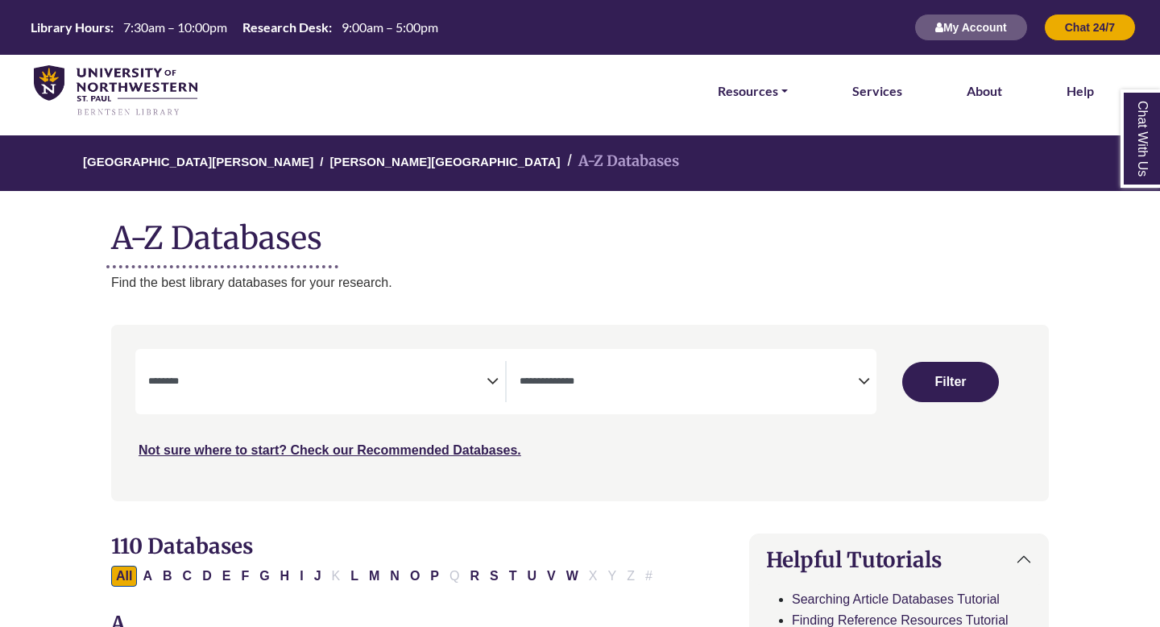
select select "Database Subject Filter"
select select "Database Types Filter"
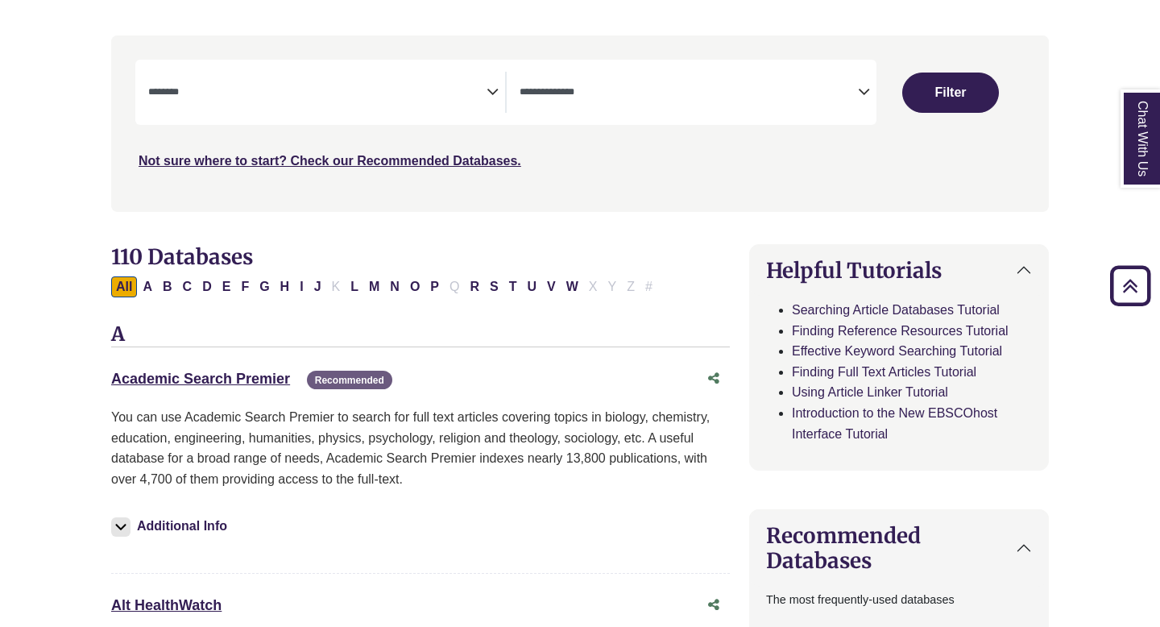
scroll to position [67, 0]
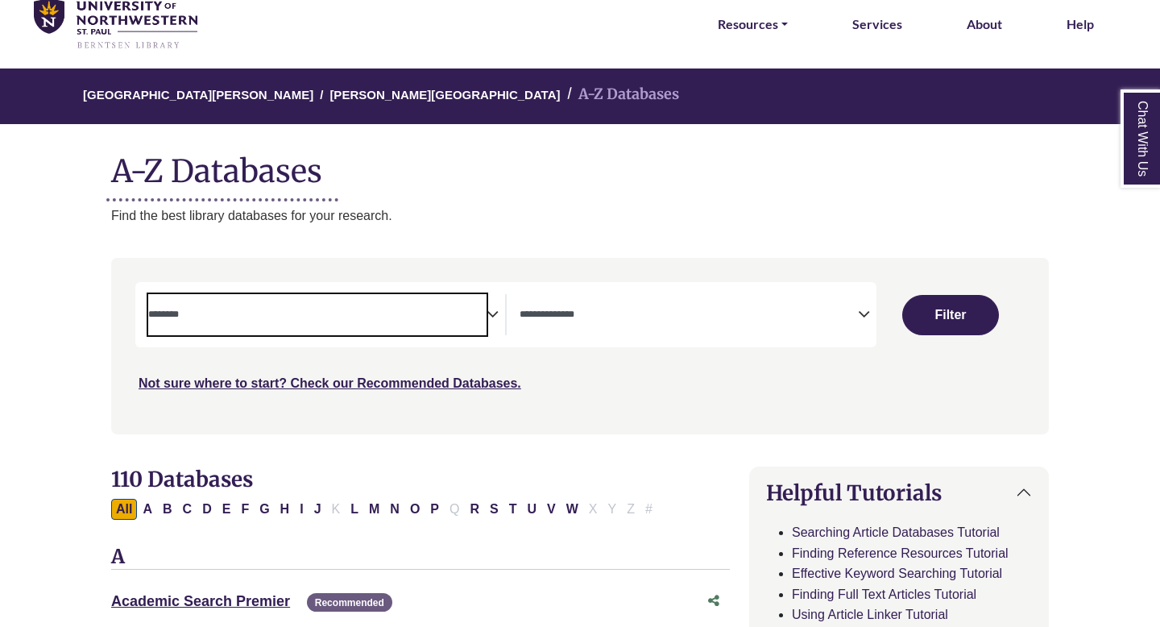
click at [302, 309] on textarea "Search" at bounding box center [317, 315] width 338 height 13
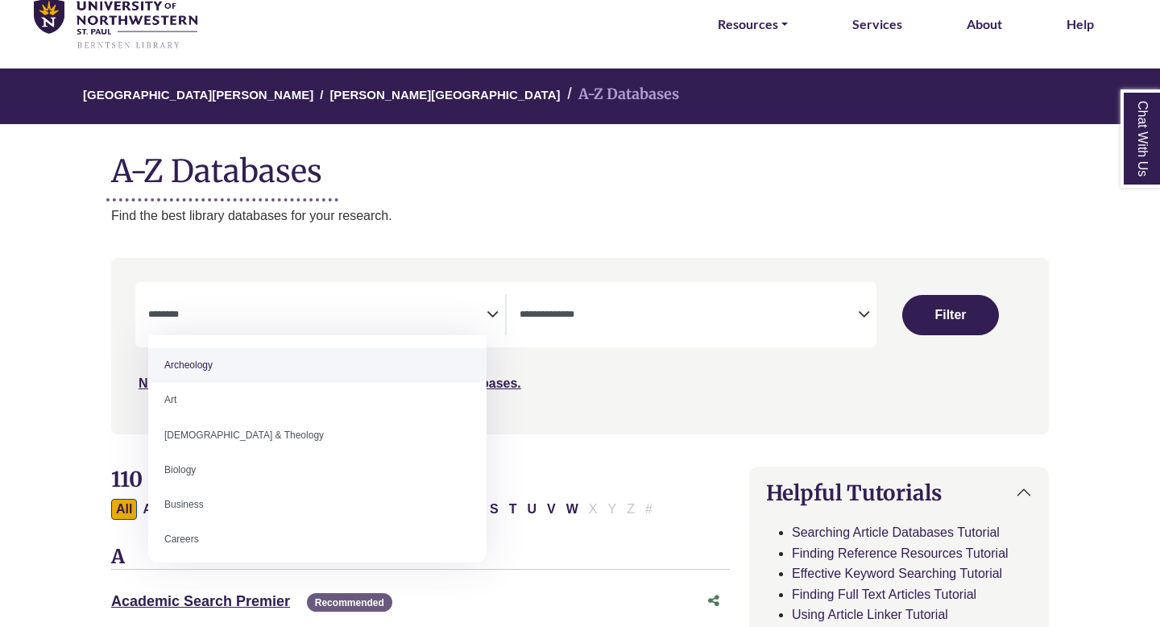
click at [307, 305] on span "Search filters" at bounding box center [317, 312] width 338 height 14
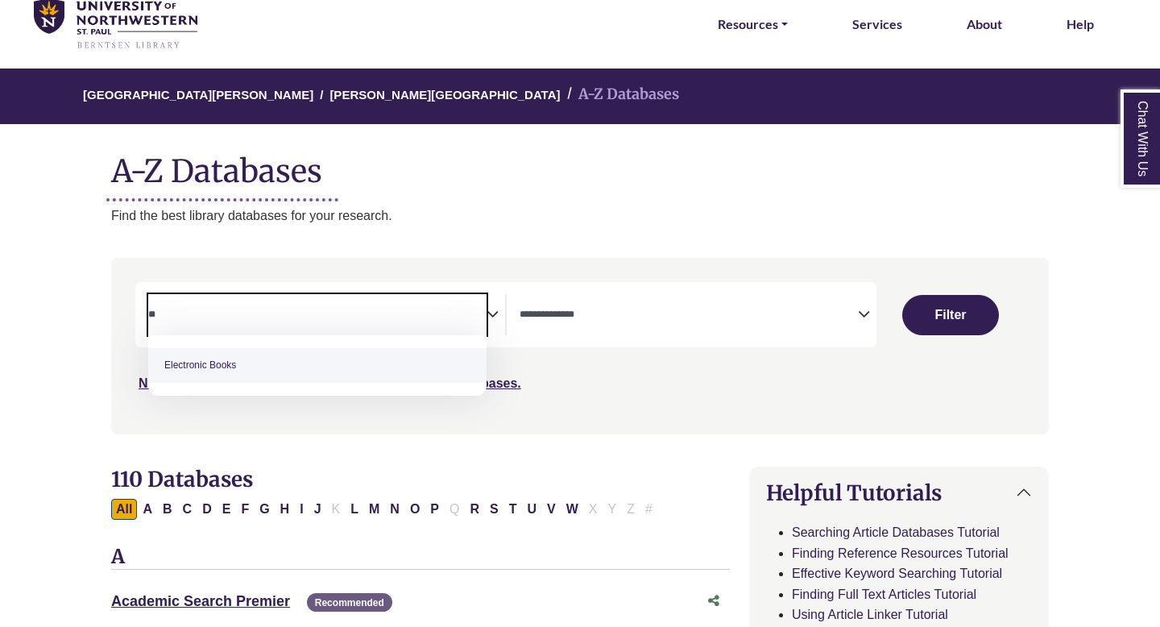
type textarea "***"
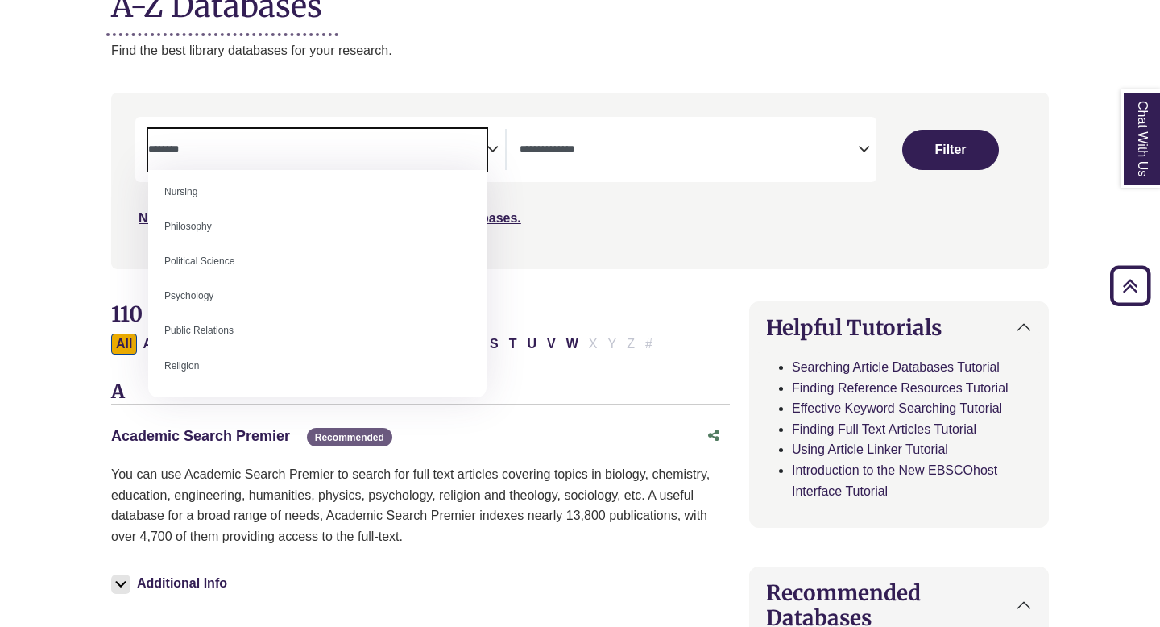
scroll to position [1195, 0]
click at [216, 432] on link "Academic Search Premier This link opens in a new window" at bounding box center [200, 436] width 179 height 16
